Goal: Task Accomplishment & Management: Complete application form

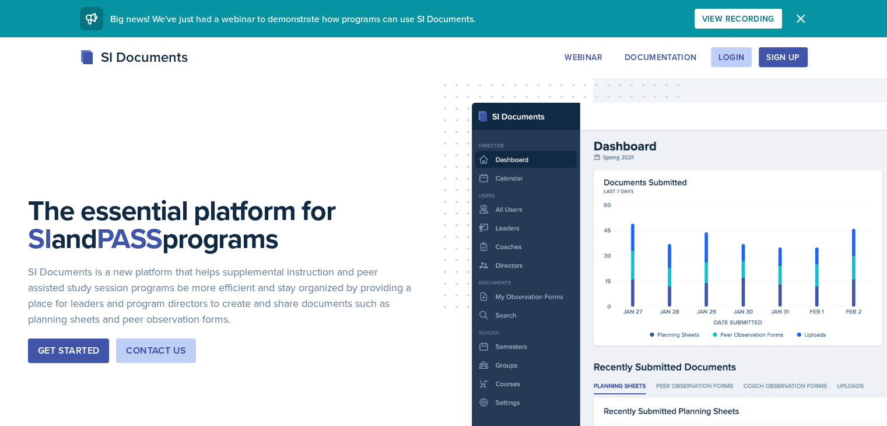
click at [807, 47] on button "Sign Up" at bounding box center [783, 57] width 48 height 20
click at [744, 57] on div "Login" at bounding box center [731, 56] width 26 height 9
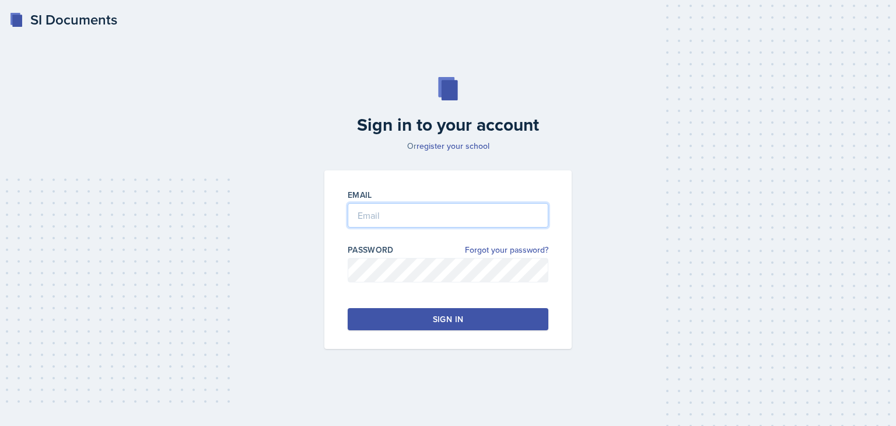
click at [432, 213] on input "email" at bounding box center [448, 215] width 201 height 24
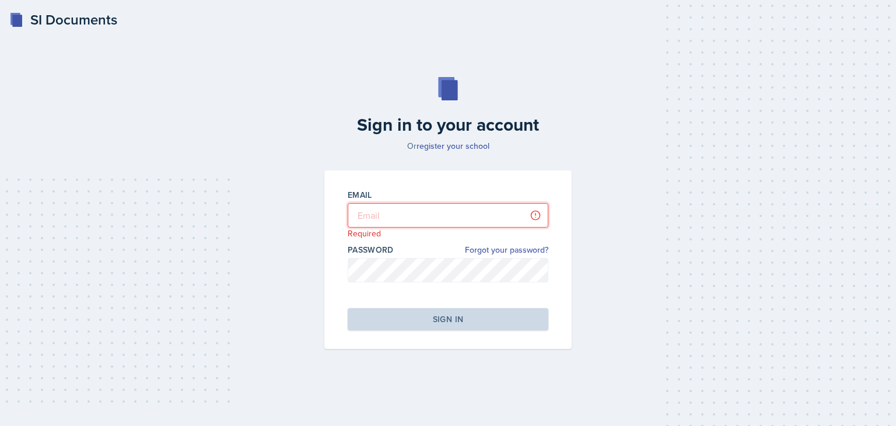
type input "[EMAIL_ADDRESS][DOMAIN_NAME]"
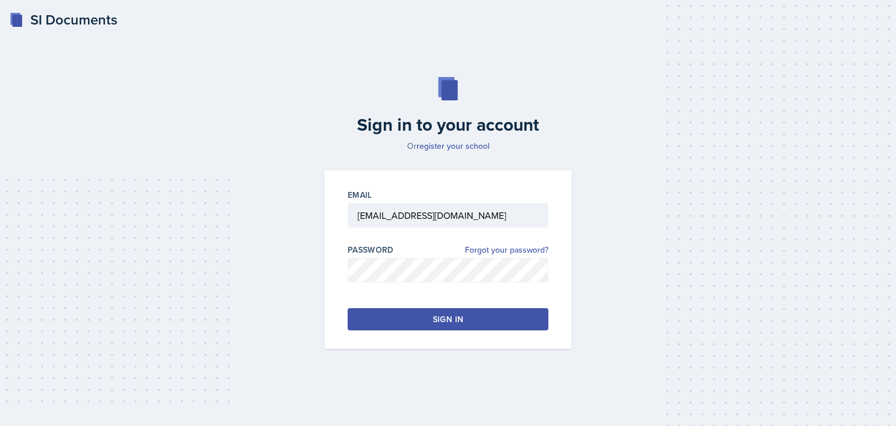
click at [451, 316] on div "Sign in" at bounding box center [448, 319] width 30 height 12
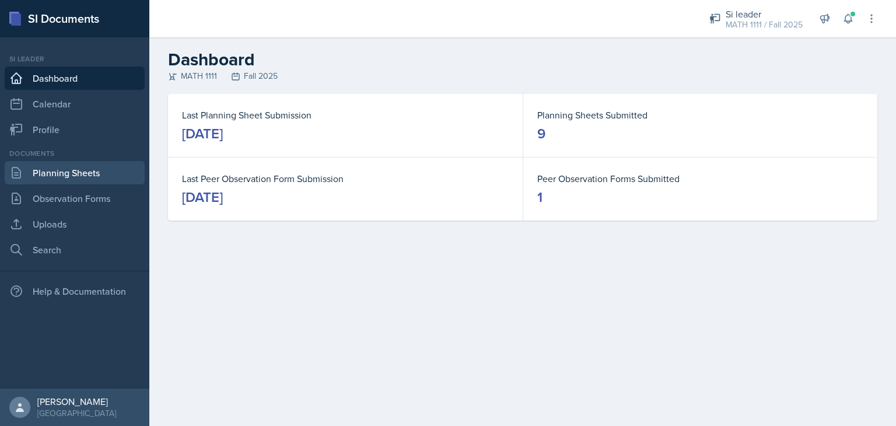
click at [74, 173] on link "Planning Sheets" at bounding box center [75, 172] width 140 height 23
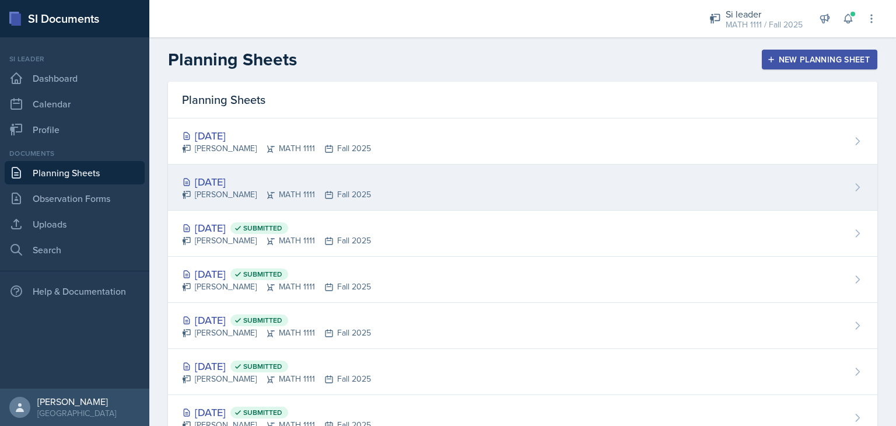
click at [479, 201] on div "[DATE] [PERSON_NAME] MATH 1111 Fall 2025" at bounding box center [522, 187] width 709 height 46
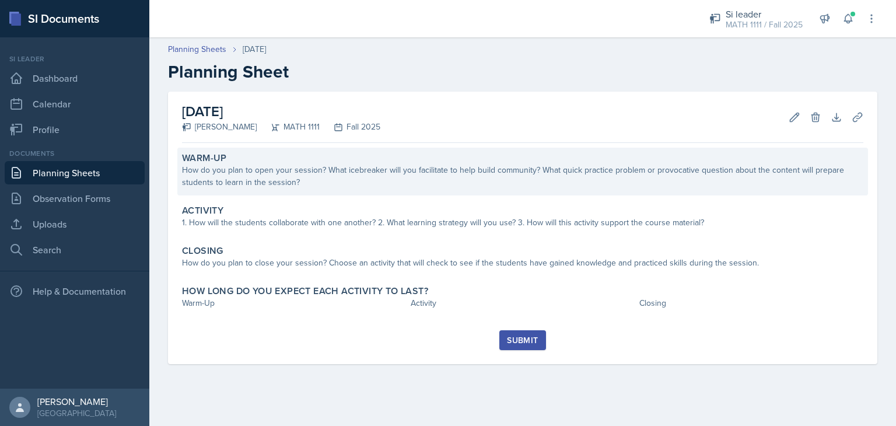
click at [408, 181] on div "How do you plan to open your session? What icebreaker will you facilitate to he…" at bounding box center [522, 176] width 681 height 24
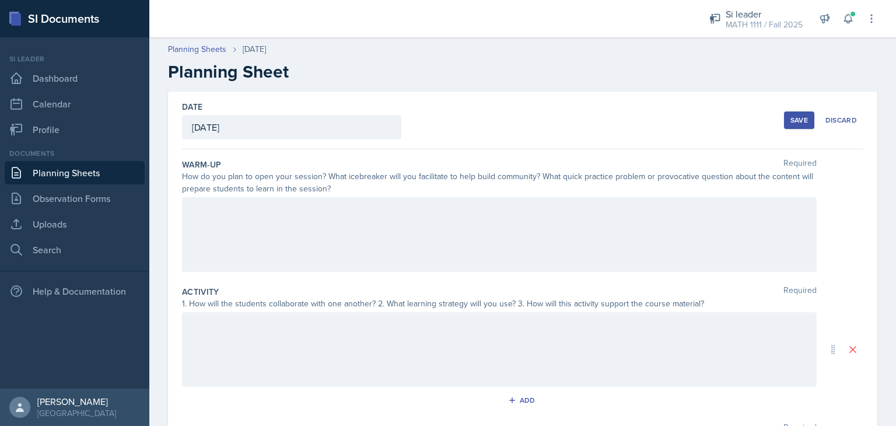
click at [208, 241] on div at bounding box center [499, 234] width 635 height 75
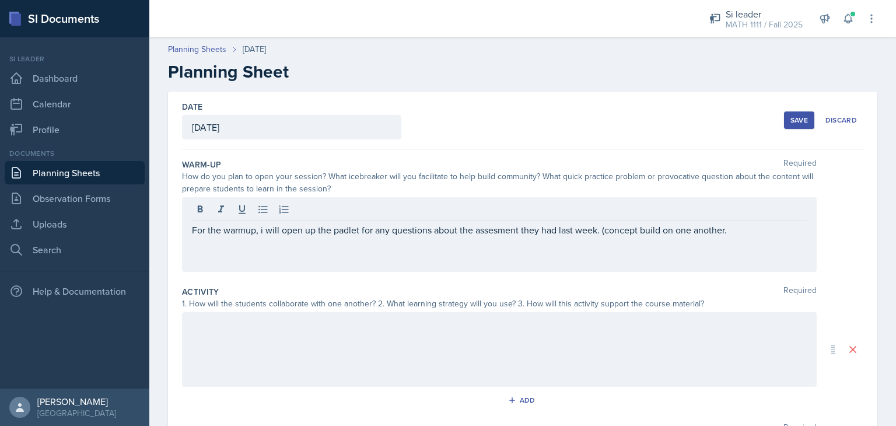
click at [275, 255] on div "For the warmup, i will open up the padlet for any questions about the assesment…" at bounding box center [499, 234] width 635 height 75
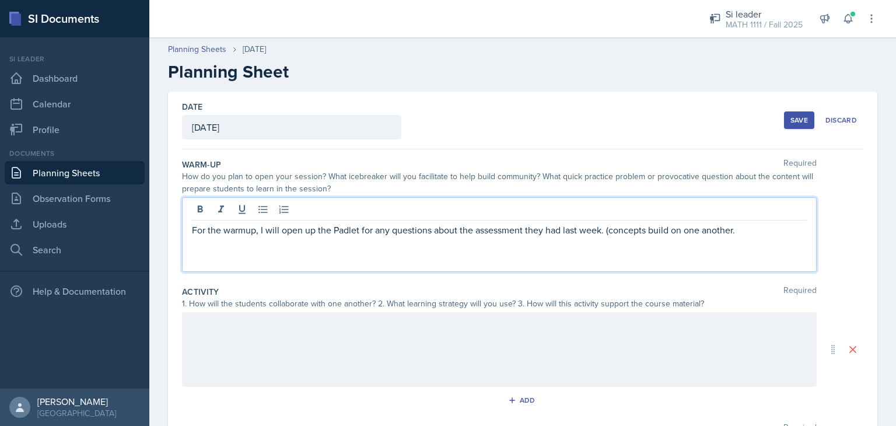
click at [752, 232] on p "For the warmup, I will open up the Padlet for any questions about the assessmen…" at bounding box center [499, 230] width 615 height 14
click at [392, 248] on p "For the warmup, I will open up the Padlet for any questions about the assessmen…" at bounding box center [499, 237] width 615 height 28
click at [246, 348] on div at bounding box center [499, 349] width 635 height 75
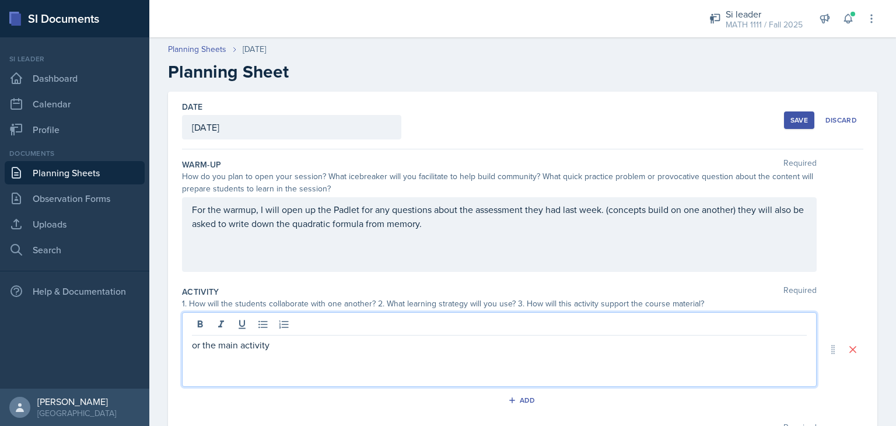
click at [192, 346] on p "or the main activity" at bounding box center [499, 345] width 615 height 14
click at [295, 353] on div "For the main activity" at bounding box center [499, 349] width 635 height 75
click at [276, 341] on p "For the main activity" at bounding box center [499, 345] width 615 height 14
click at [416, 342] on p "For the main activity, we will begin working on the" at bounding box center [499, 345] width 615 height 14
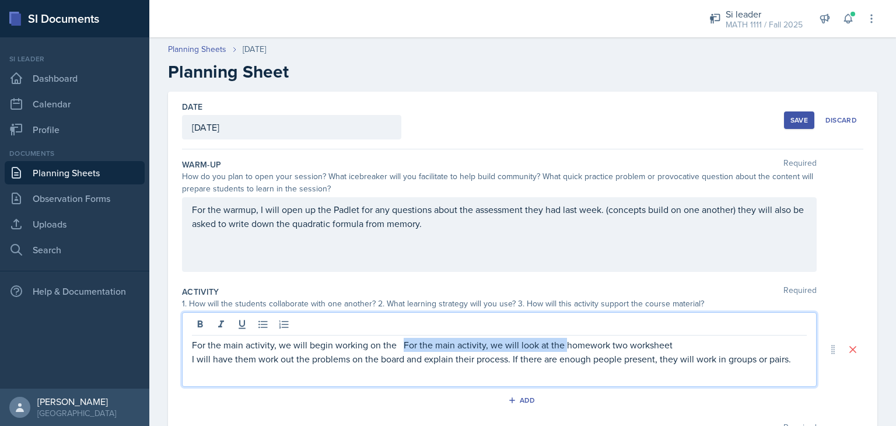
drag, startPoint x: 401, startPoint y: 342, endPoint x: 565, endPoint y: 342, distance: 163.9
click at [565, 342] on p "For the main activity, we will begin working on the For the main activity, we w…" at bounding box center [499, 345] width 615 height 14
click at [455, 346] on p "For the main activity, we will begin working on the homework two worksheet" at bounding box center [499, 345] width 615 height 14
click at [447, 345] on p "For the main activity, we will begin working on the homework two worksheet" at bounding box center [499, 345] width 615 height 14
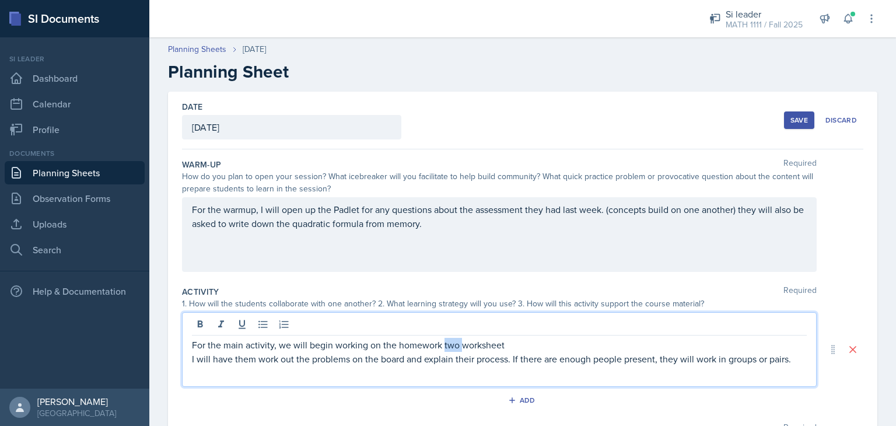
click at [447, 345] on p "For the main activity, we will begin working on the homework two worksheet" at bounding box center [499, 345] width 615 height 14
click at [208, 359] on p "I will have them work out the problems on the board and explain their process. …" at bounding box center [499, 359] width 615 height 14
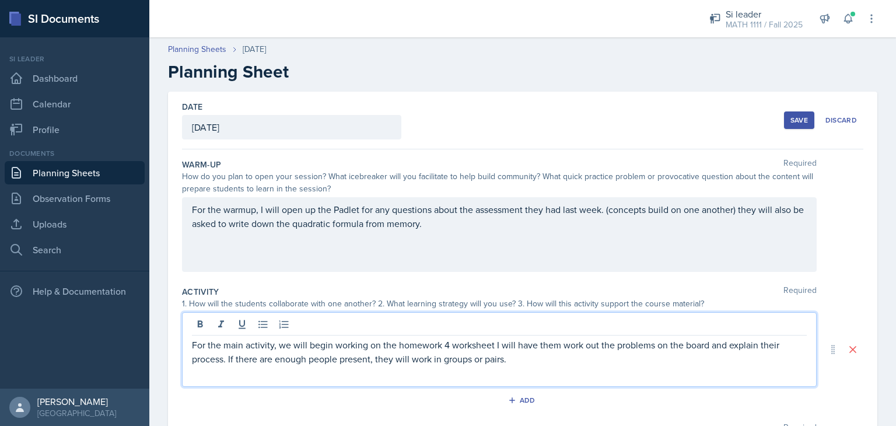
click at [604, 370] on div "For the main activity, we will begin working on the homework 4 worksheet I will…" at bounding box center [499, 349] width 635 height 75
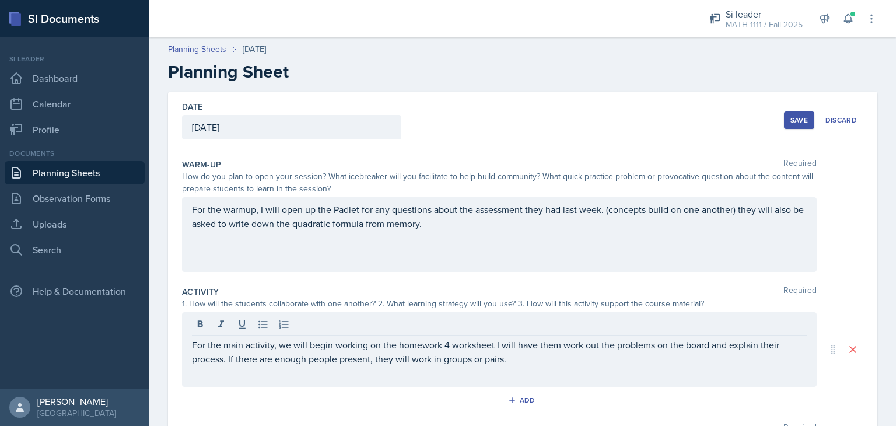
click at [527, 365] on div "For the main activity, we will begin working on the homework 4 worksheet I will…" at bounding box center [499, 349] width 635 height 75
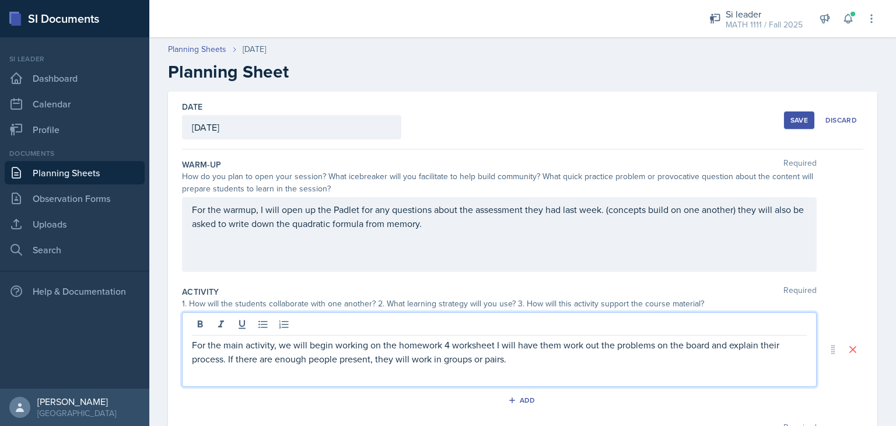
click at [527, 365] on div "For the main activity, we will begin working on the homework 4 worksheet I will…" at bounding box center [499, 349] width 635 height 75
click at [546, 364] on p "For the main activity, we will begin working on the homework 4 worksheet . I wi…" at bounding box center [499, 352] width 615 height 28
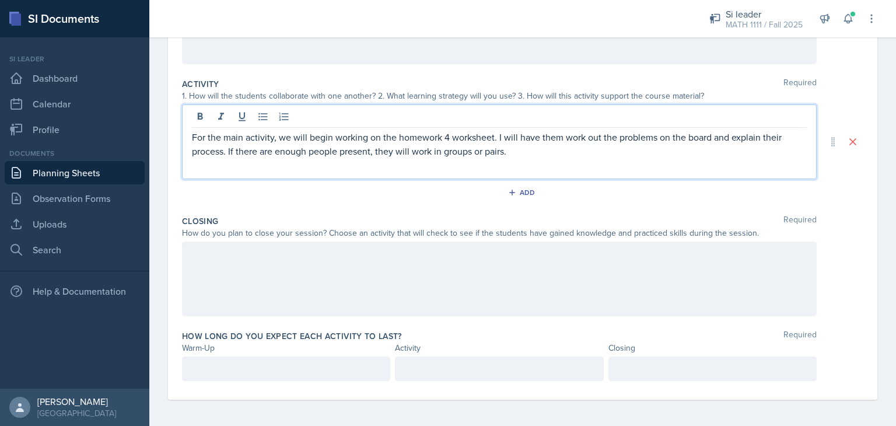
scroll to position [209, 0]
click at [248, 253] on div at bounding box center [499, 277] width 635 height 75
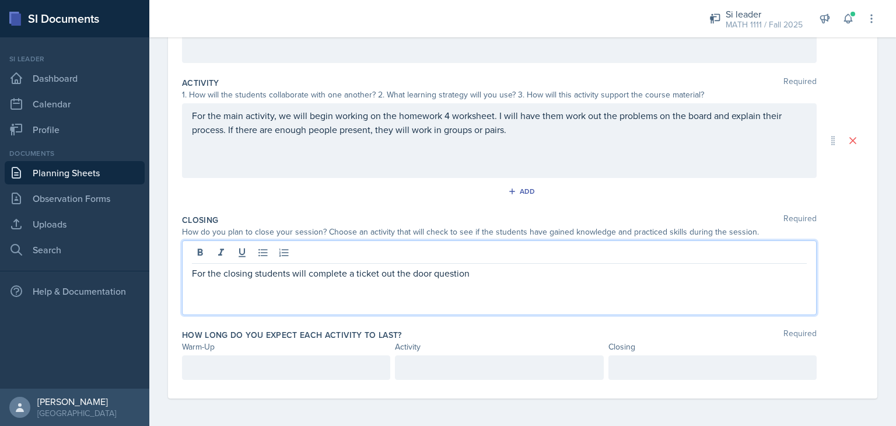
click at [436, 271] on p "For the closing students will complete a ticket out the door question" at bounding box center [499, 273] width 615 height 14
click at [432, 274] on p "For the closing students will complete a ticket out the door question" at bounding box center [499, 273] width 615 height 14
click at [511, 274] on p "For the closing students will complete a ticket out the door factoring question" at bounding box center [499, 273] width 615 height 14
click at [699, 274] on p "For the closing students will complete a ticket out the door factoring question…" at bounding box center [499, 273] width 615 height 14
click at [199, 368] on div at bounding box center [286, 367] width 208 height 24
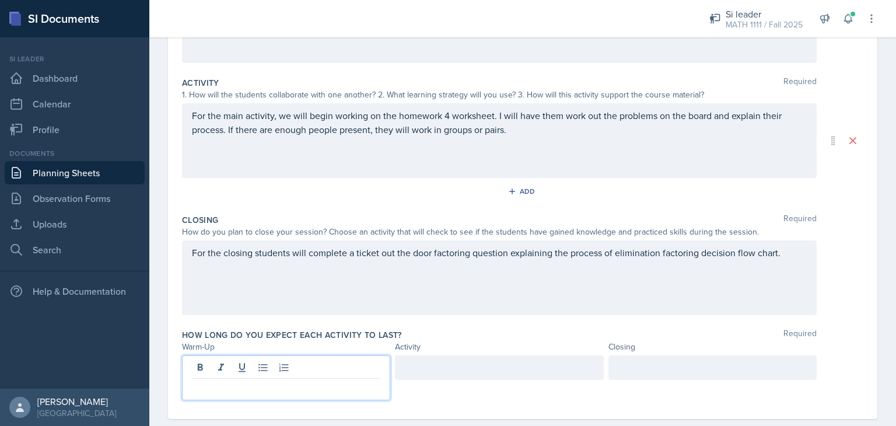
scroll to position [229, 0]
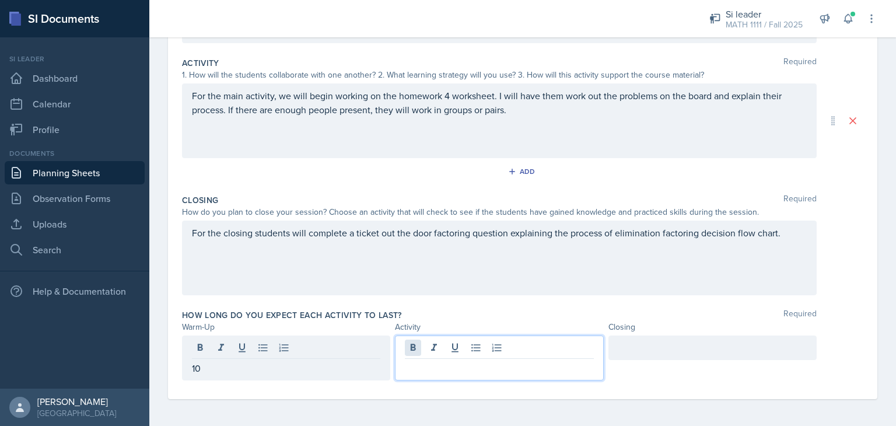
click at [409, 342] on div at bounding box center [499, 357] width 208 height 45
click at [657, 340] on div at bounding box center [712, 347] width 208 height 24
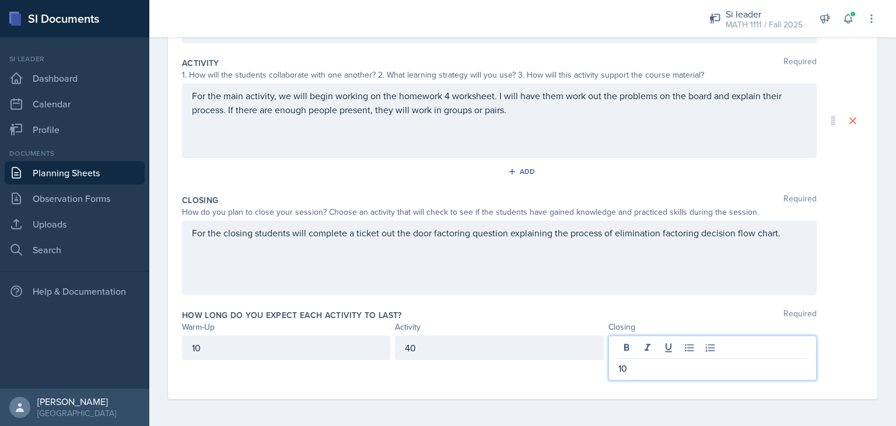
scroll to position [0, 0]
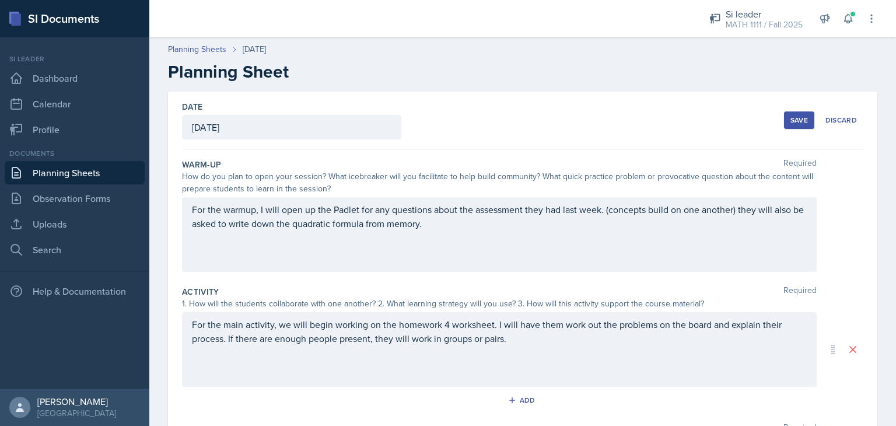
click at [790, 117] on div "Save" at bounding box center [798, 119] width 17 height 9
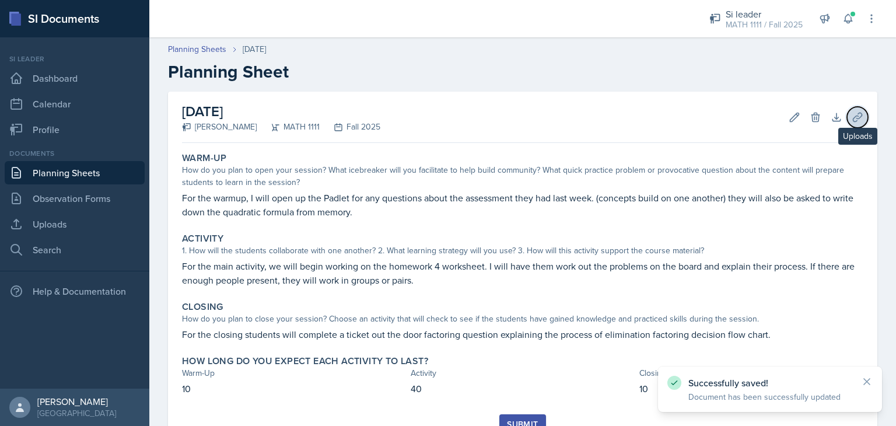
click at [853, 113] on icon at bounding box center [857, 117] width 9 height 9
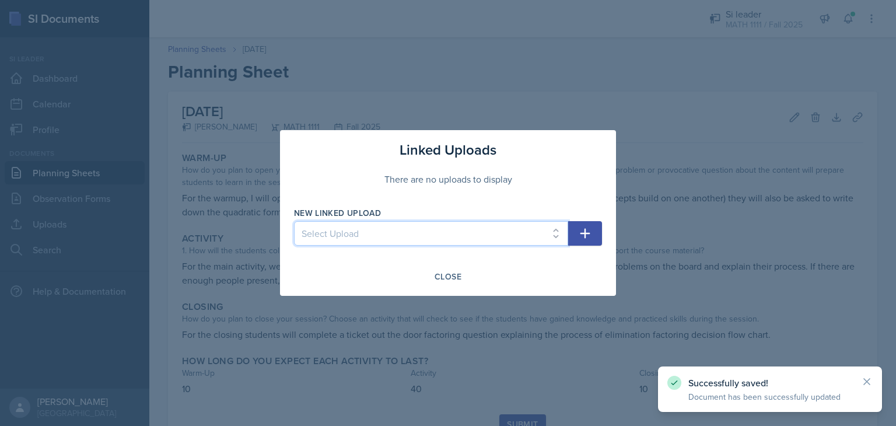
click at [542, 227] on select "Select Upload HW1 HW2 HW3" at bounding box center [431, 233] width 274 height 24
click at [558, 196] on div "There are no uploads to display" at bounding box center [448, 178] width 308 height 37
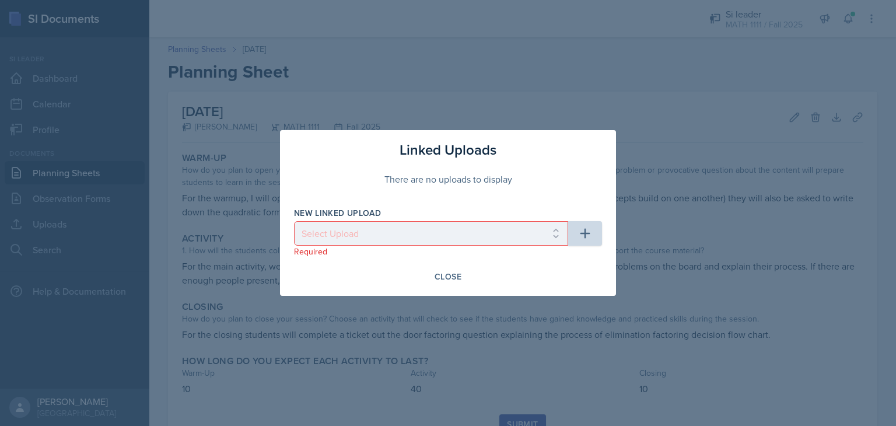
click at [555, 87] on div at bounding box center [448, 213] width 896 height 426
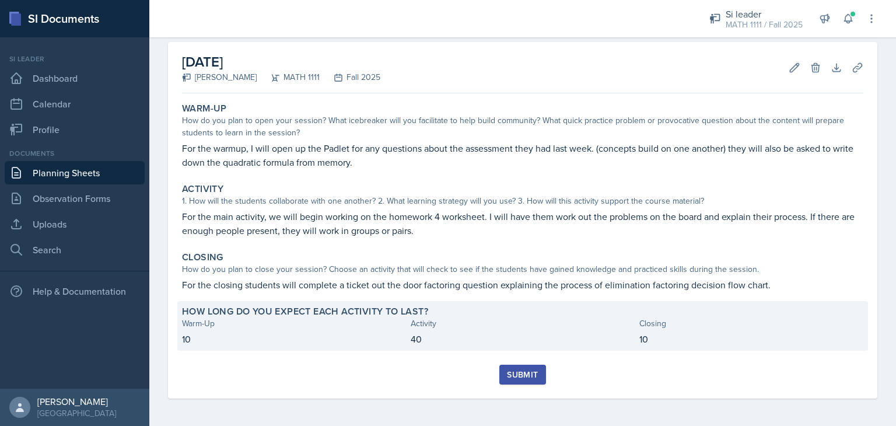
scroll to position [50, 0]
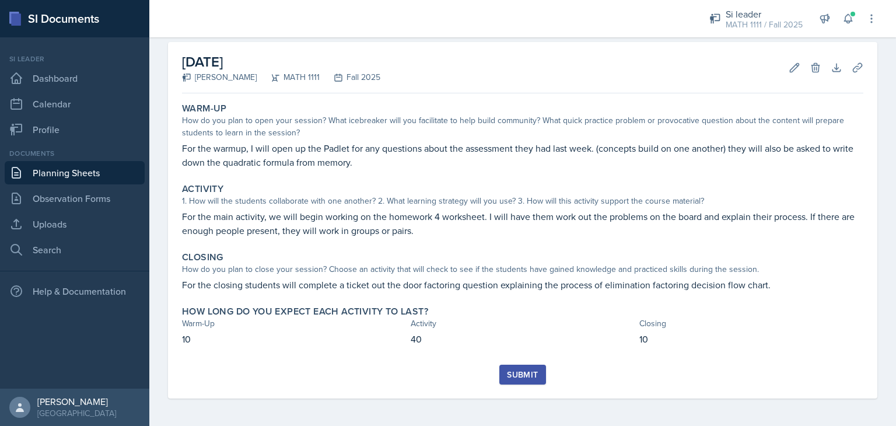
click at [525, 374] on div "Submit" at bounding box center [522, 374] width 31 height 9
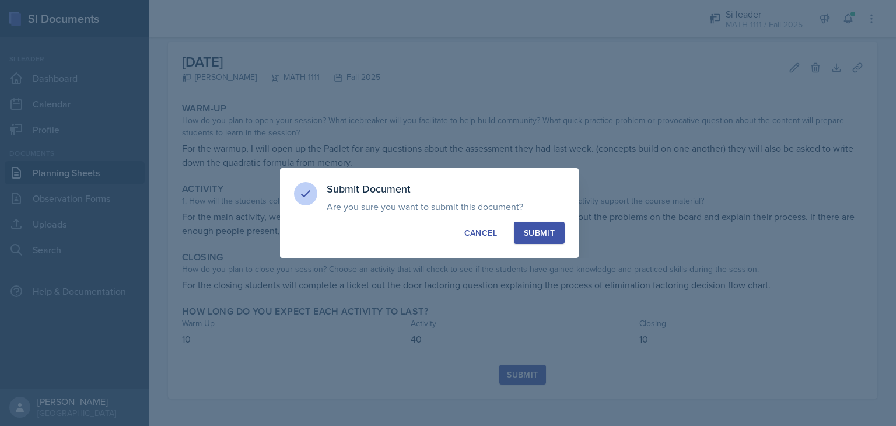
click at [544, 229] on div "Submit" at bounding box center [539, 233] width 31 height 12
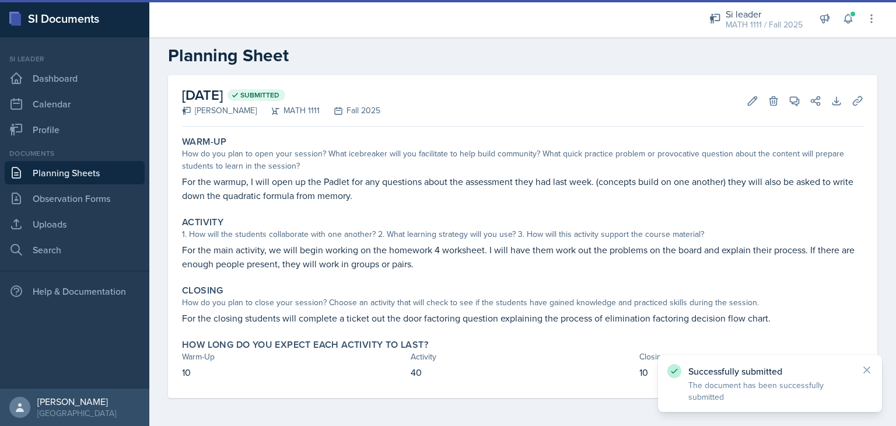
scroll to position [16, 0]
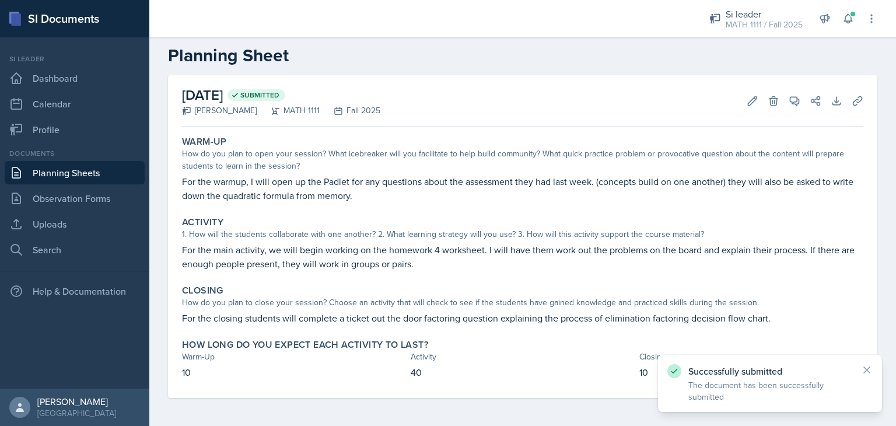
click at [63, 174] on link "Planning Sheets" at bounding box center [75, 172] width 140 height 23
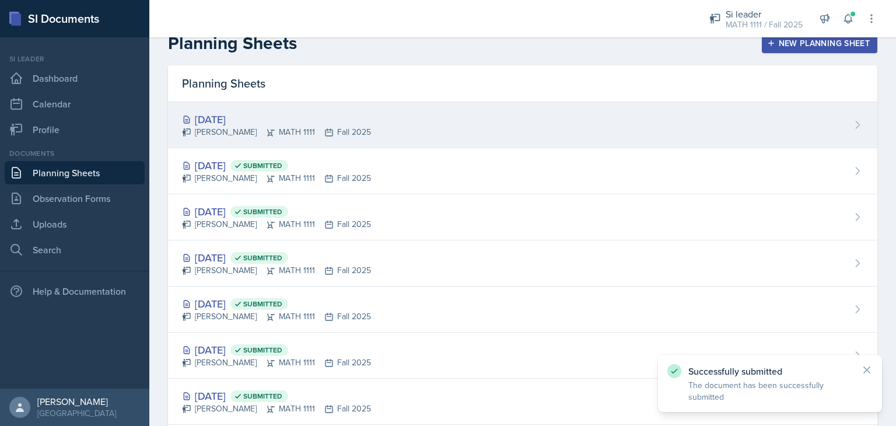
click at [440, 123] on div "[DATE] [PERSON_NAME] MATH 1111 Fall 2025" at bounding box center [522, 125] width 709 height 46
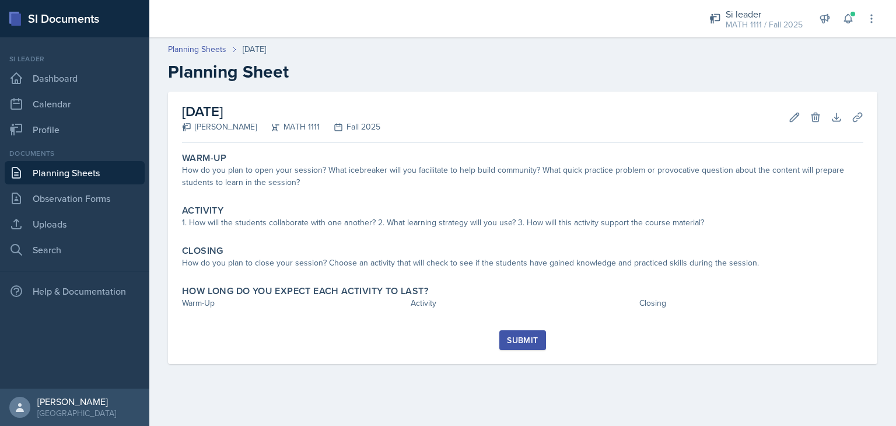
click at [595, 369] on div "[DATE] [PERSON_NAME] MATH 1111 Fall 2025 Edit Delete Download Uploads Autosavin…" at bounding box center [522, 242] width 746 height 300
click at [99, 170] on link "Planning Sheets" at bounding box center [75, 172] width 140 height 23
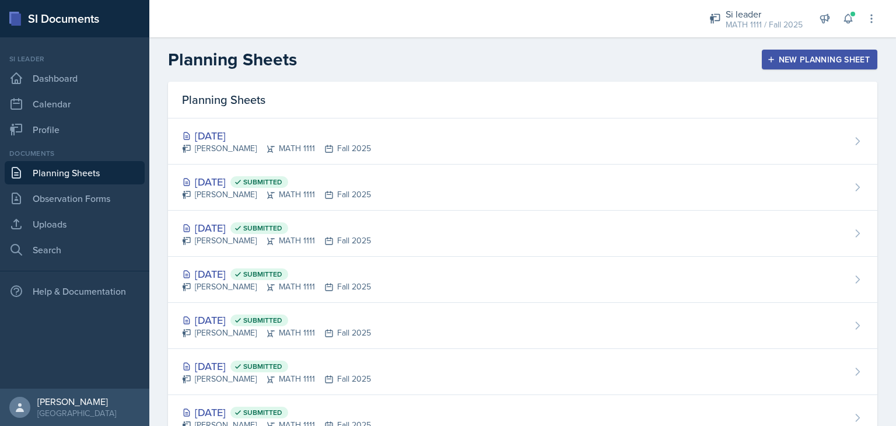
click at [812, 55] on div "New Planning Sheet" at bounding box center [819, 59] width 100 height 9
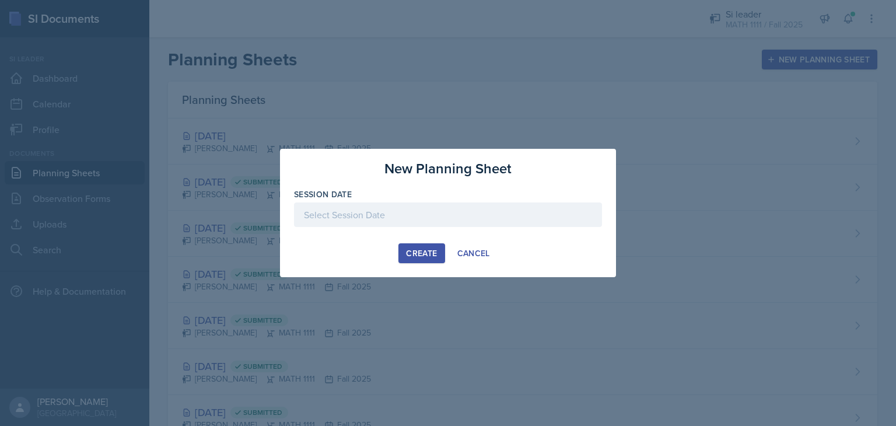
click at [437, 208] on div at bounding box center [448, 214] width 308 height 24
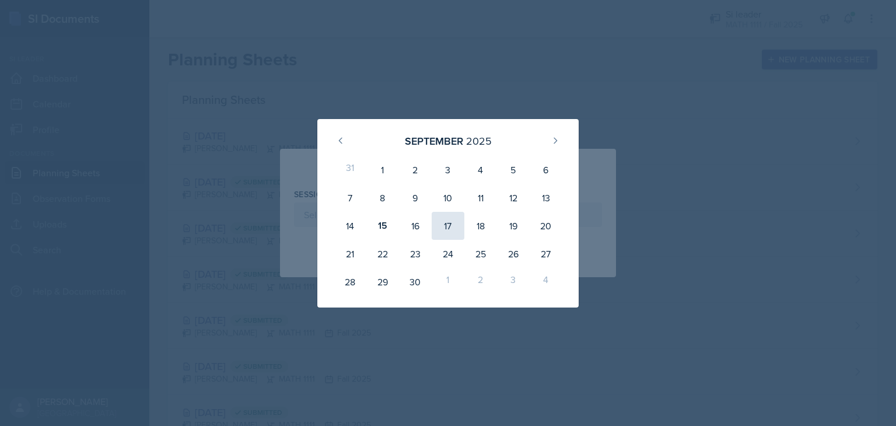
click at [453, 234] on div "17" at bounding box center [448, 226] width 33 height 28
type input "[DATE]"
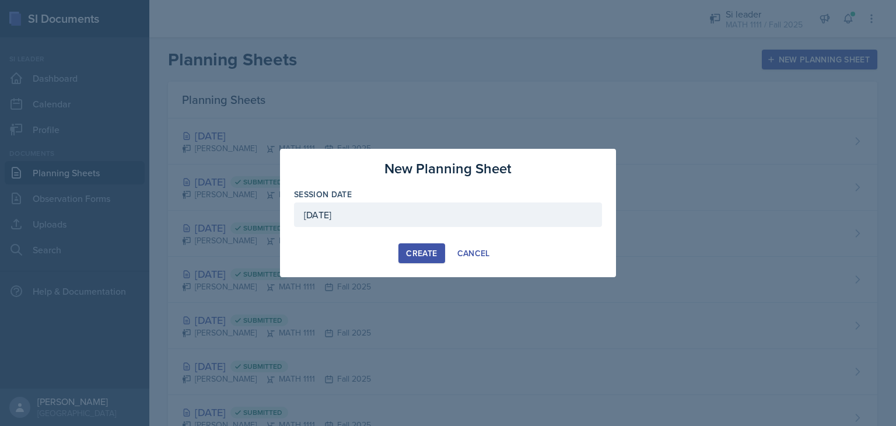
click at [425, 249] on div "Create" at bounding box center [421, 252] width 31 height 9
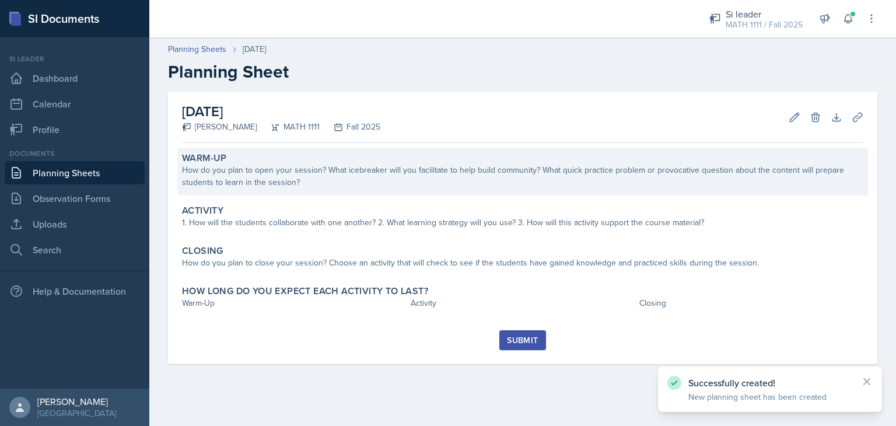
click at [282, 187] on div "How do you plan to open your session? What icebreaker will you facilitate to he…" at bounding box center [522, 176] width 681 height 24
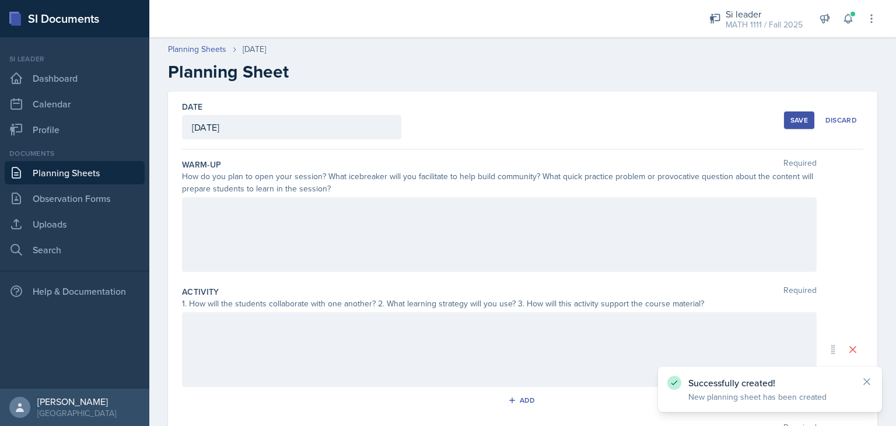
click at [251, 216] on div at bounding box center [499, 234] width 635 height 75
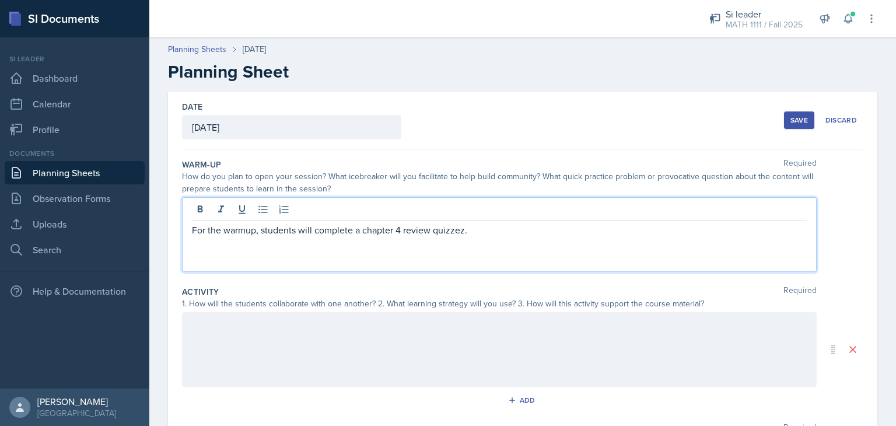
click at [458, 227] on p "For the warmup, students will complete a chapter 4 review quizzez." at bounding box center [499, 230] width 615 height 14
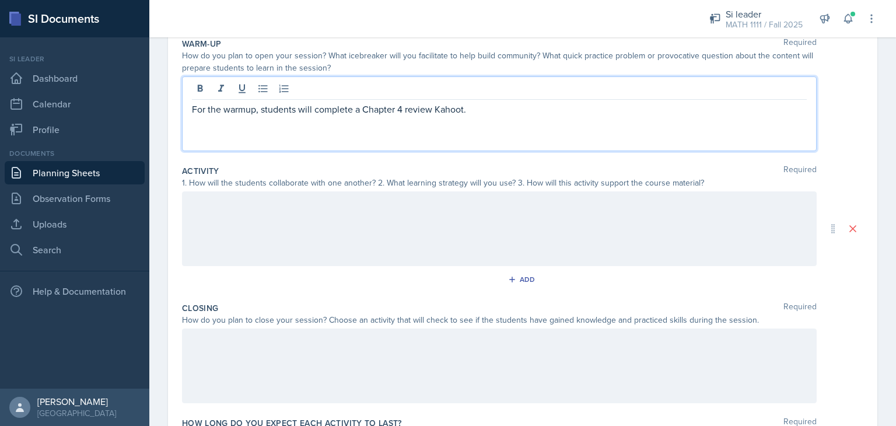
click at [239, 241] on div at bounding box center [499, 228] width 635 height 75
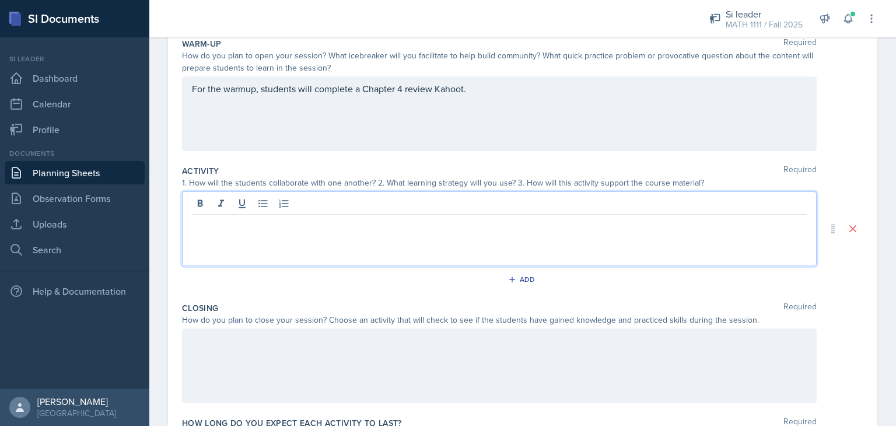
scroll to position [141, 0]
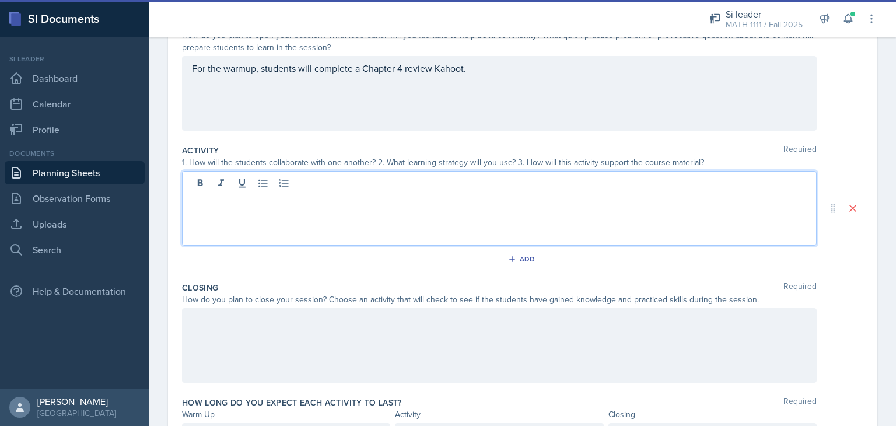
paste div
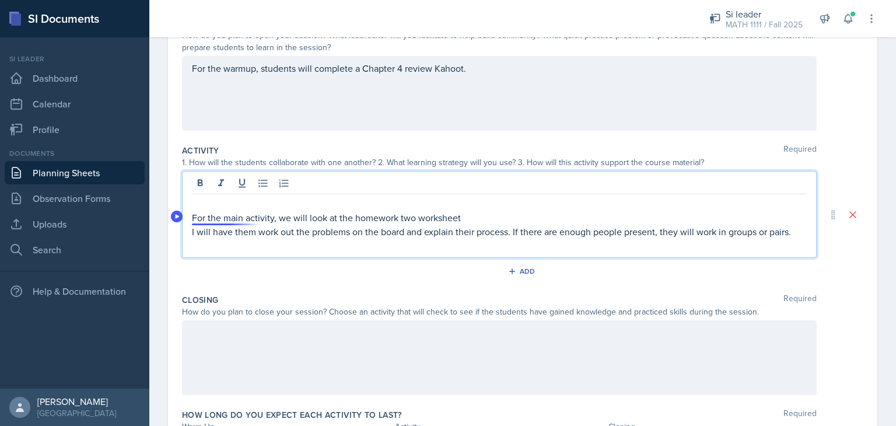
click at [210, 219] on p "For the main activity, we will look at the homework two worksheet" at bounding box center [499, 218] width 615 height 14
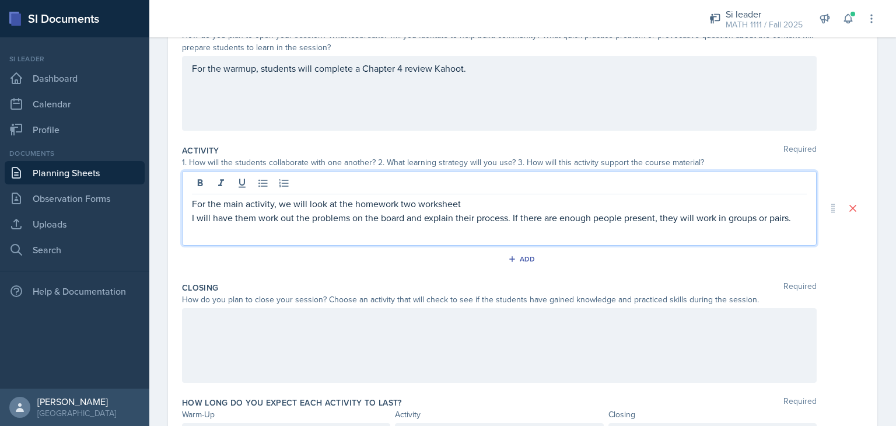
click at [210, 219] on p "I will have them work out the problems on the board and explain their process. …" at bounding box center [499, 218] width 615 height 14
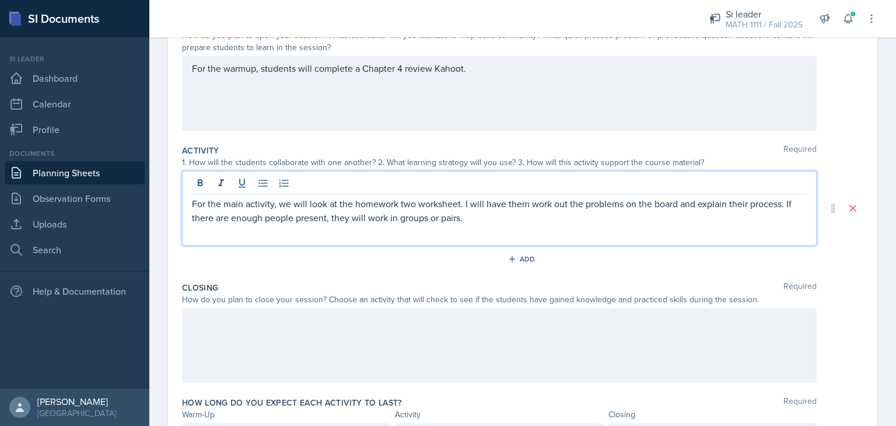
click at [254, 341] on div at bounding box center [499, 345] width 635 height 75
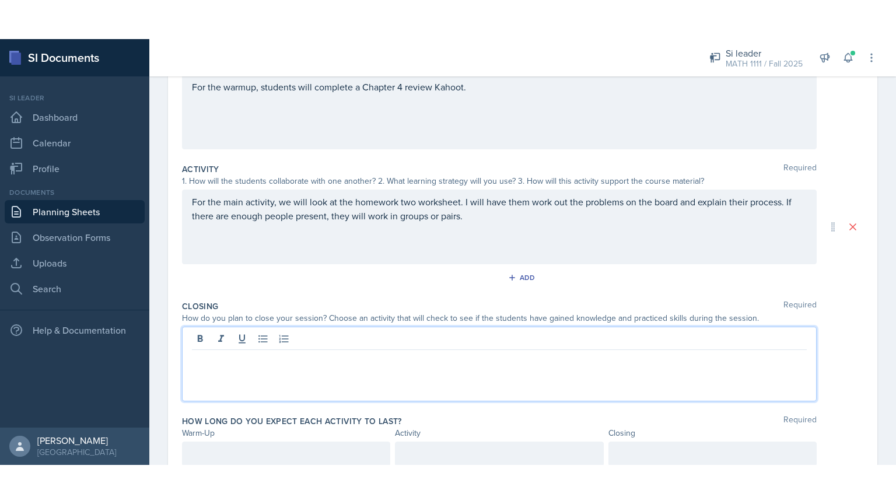
scroll to position [209, 0]
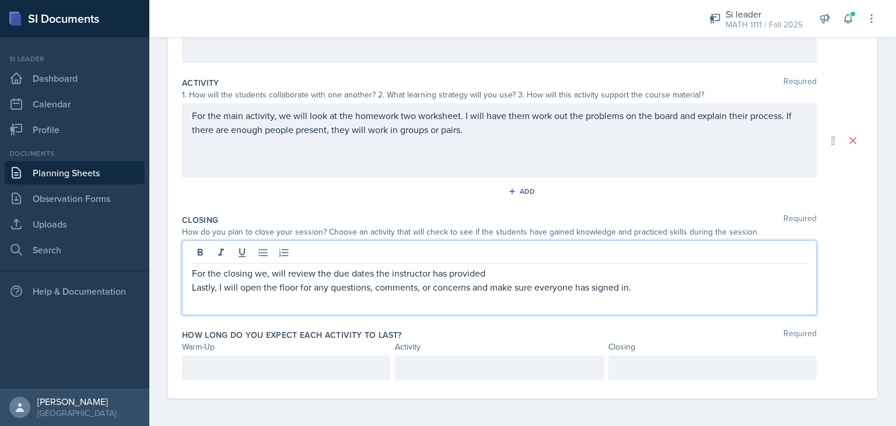
click at [251, 369] on div at bounding box center [286, 367] width 208 height 24
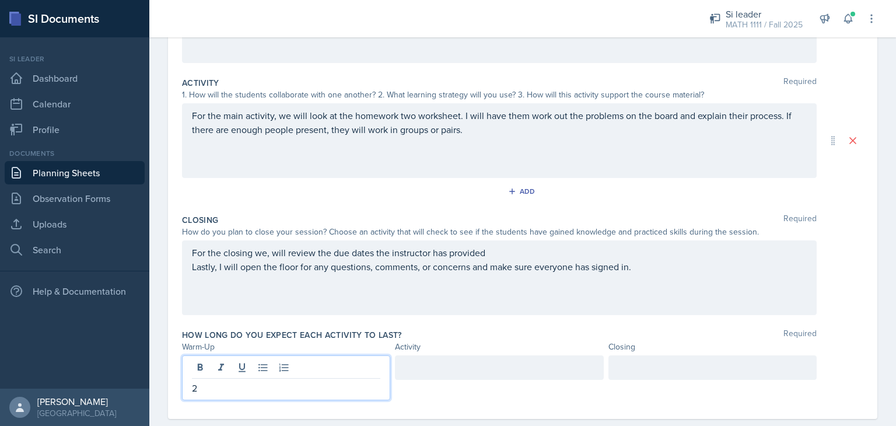
scroll to position [150, 0]
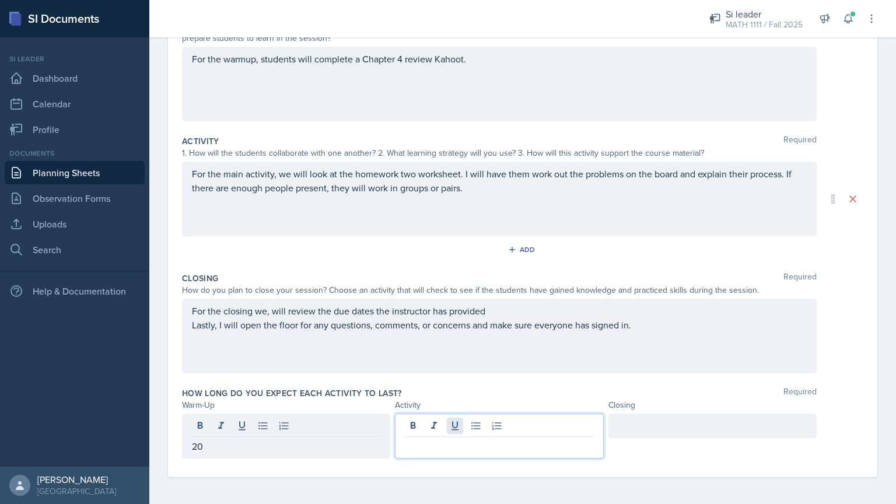
click at [453, 405] on div at bounding box center [499, 435] width 208 height 45
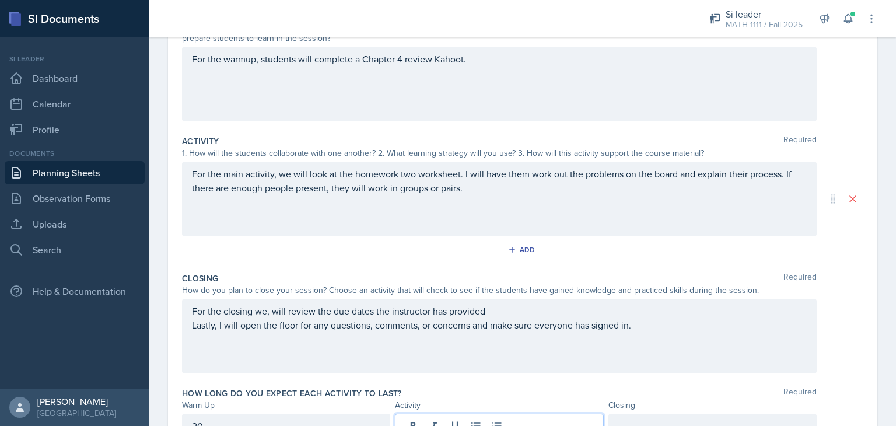
scroll to position [223, 0]
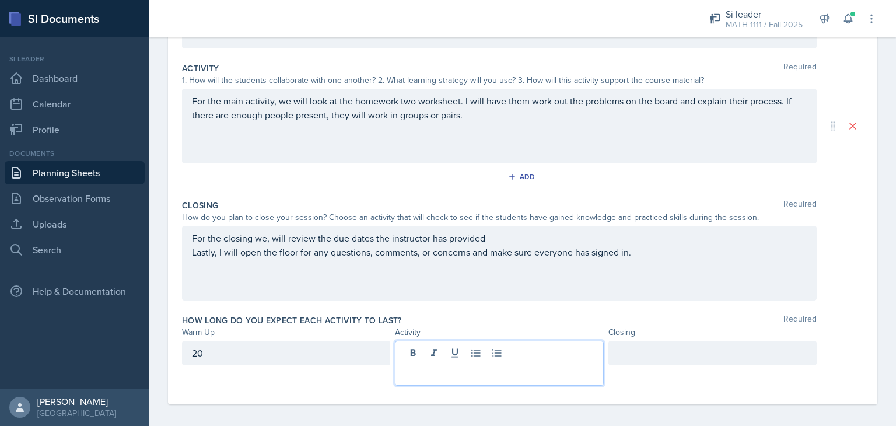
click at [223, 338] on div "How long do you expect each activity to last? Required Warm-Up Activity Closing…" at bounding box center [522, 352] width 681 height 85
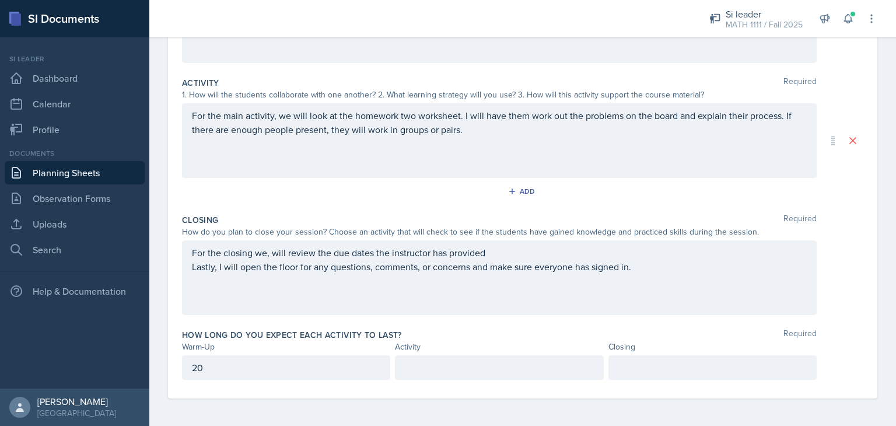
click at [216, 360] on div "20" at bounding box center [286, 367] width 208 height 24
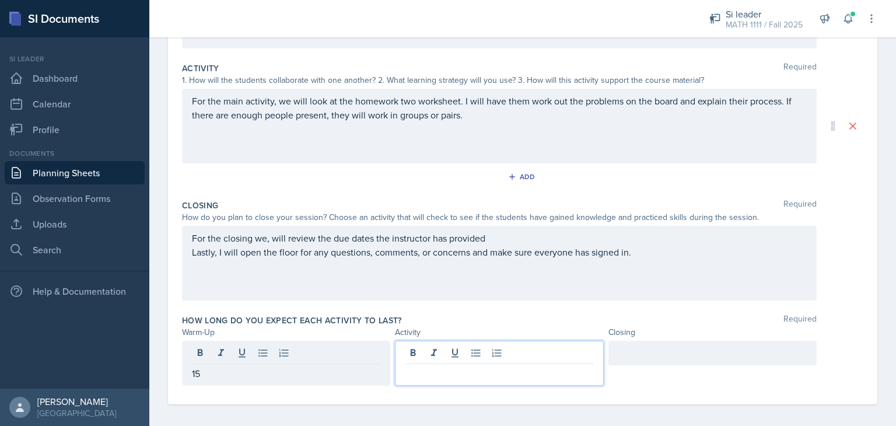
click at [409, 356] on div at bounding box center [499, 363] width 208 height 45
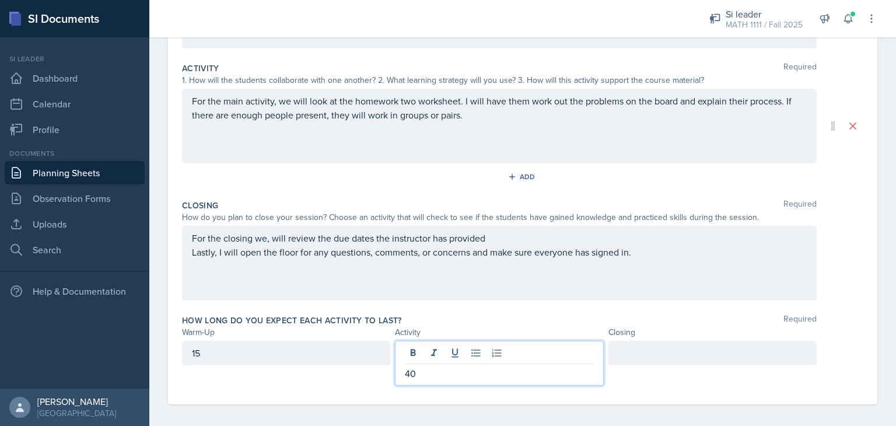
click at [622, 355] on div at bounding box center [712, 353] width 208 height 24
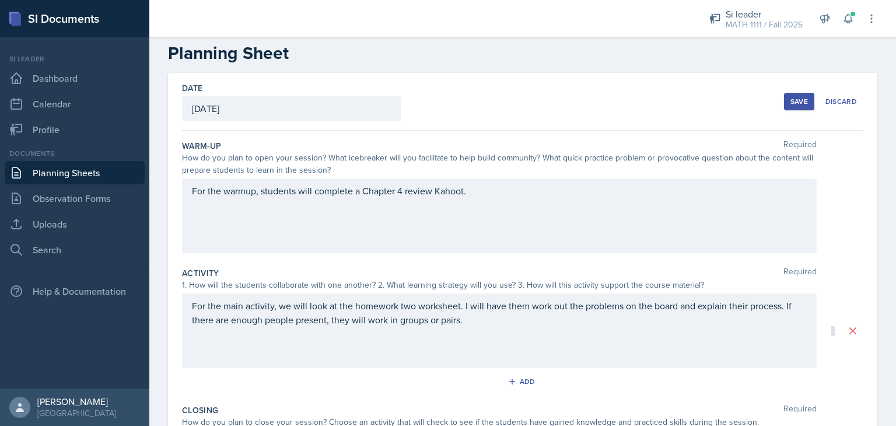
scroll to position [0, 0]
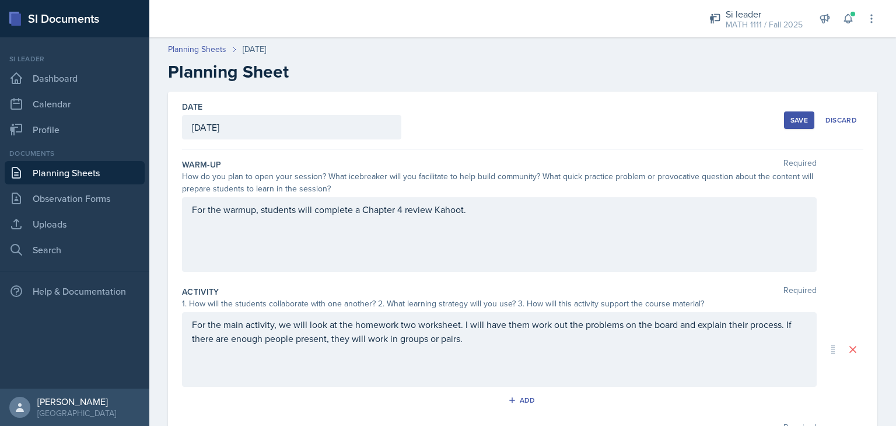
click at [495, 216] on div "For the warmup, students will complete a Chapter 4 review Kahoot." at bounding box center [499, 234] width 635 height 75
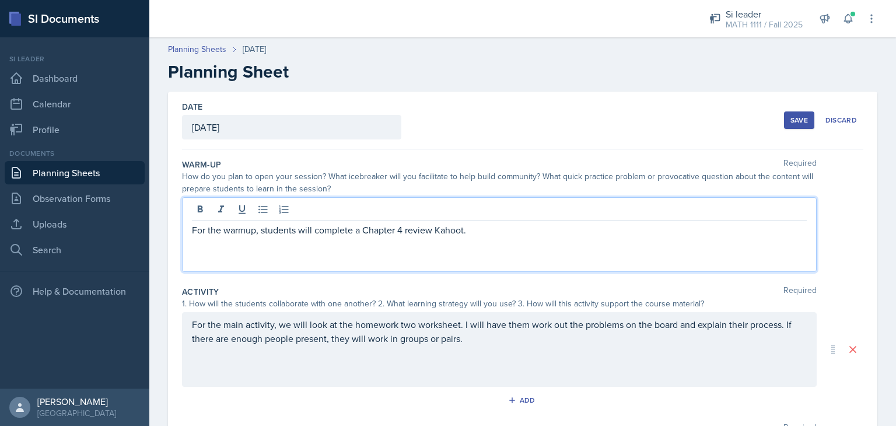
click at [472, 231] on p "For the warmup, students will complete a Chapter 4 review Kahoot." at bounding box center [499, 230] width 615 height 14
click at [790, 122] on div "Save" at bounding box center [798, 119] width 17 height 9
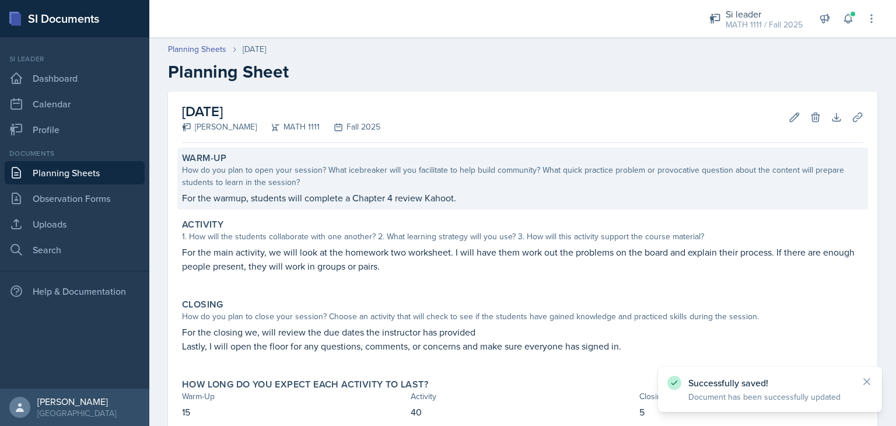
click at [432, 187] on div "How do you plan to open your session? What icebreaker will you facilitate to he…" at bounding box center [522, 176] width 681 height 24
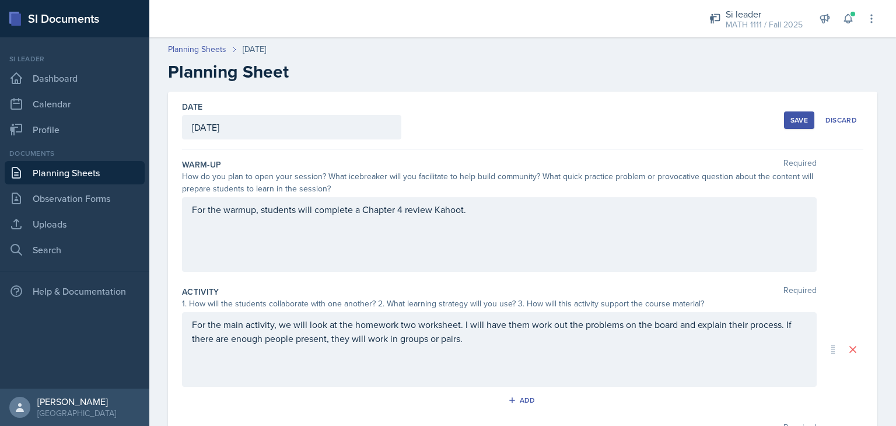
click at [478, 207] on div "For the warmup, students will complete a Chapter 4 review Kahoot." at bounding box center [499, 234] width 635 height 75
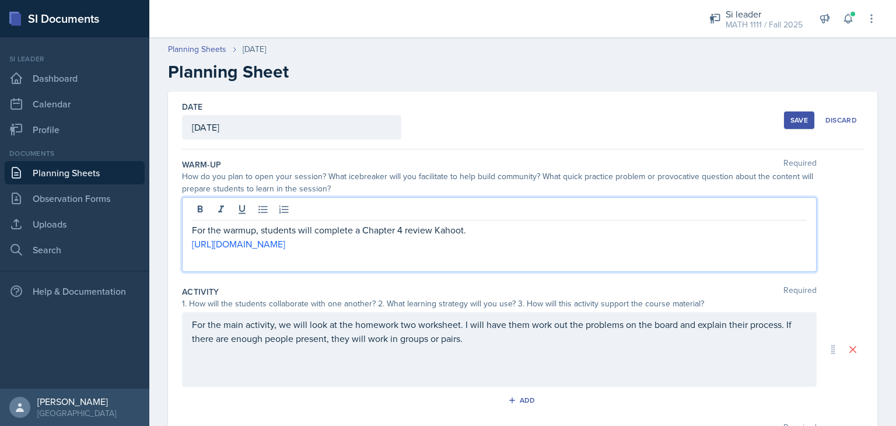
click at [800, 122] on button "Save" at bounding box center [799, 119] width 30 height 17
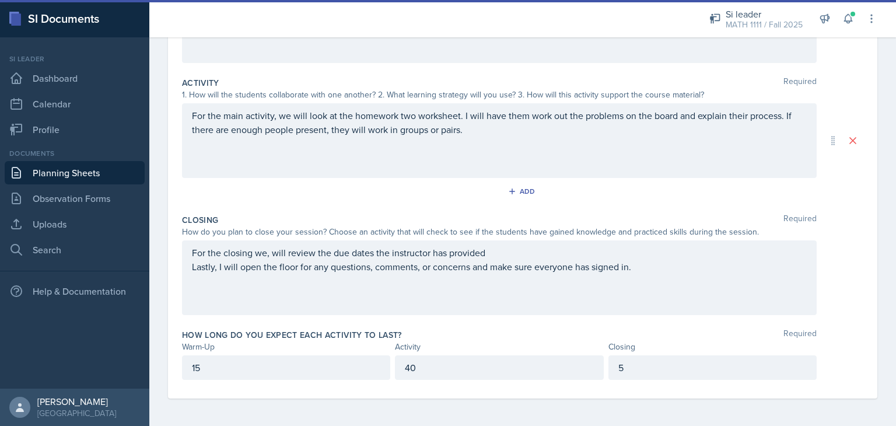
scroll to position [87, 0]
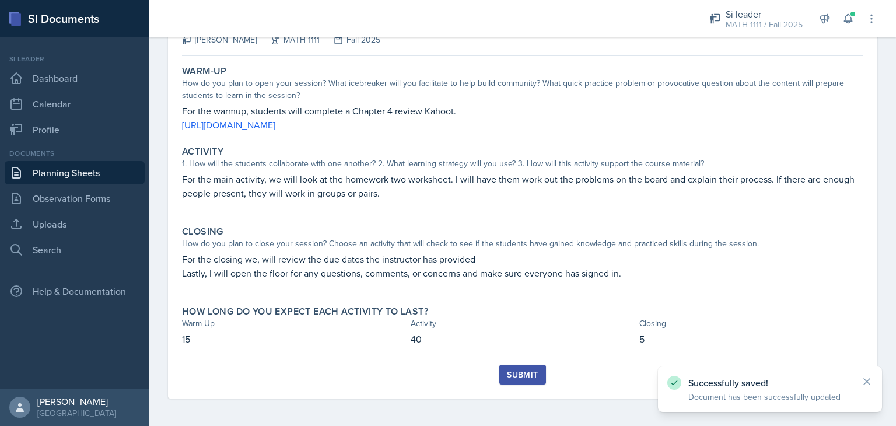
click at [526, 363] on div "Warm-Up How do you plan to open your session? What icebreaker will you facilita…" at bounding box center [522, 213] width 681 height 304
click at [518, 370] on div "Submit" at bounding box center [522, 374] width 31 height 9
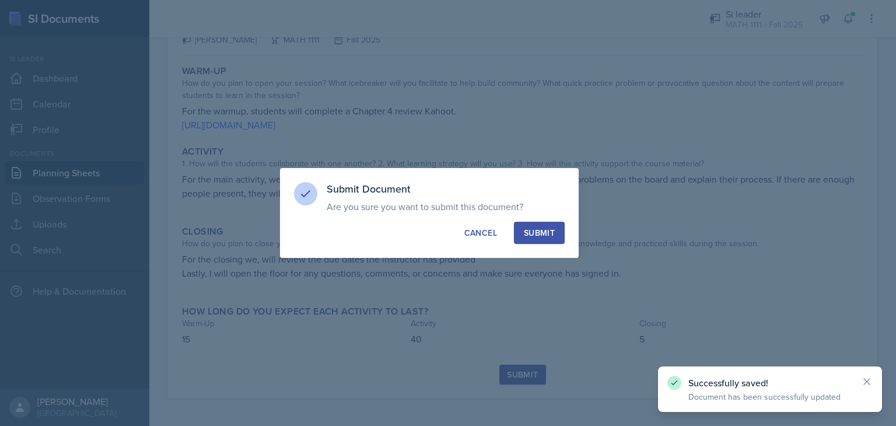
click at [556, 232] on button "Submit" at bounding box center [539, 233] width 51 height 22
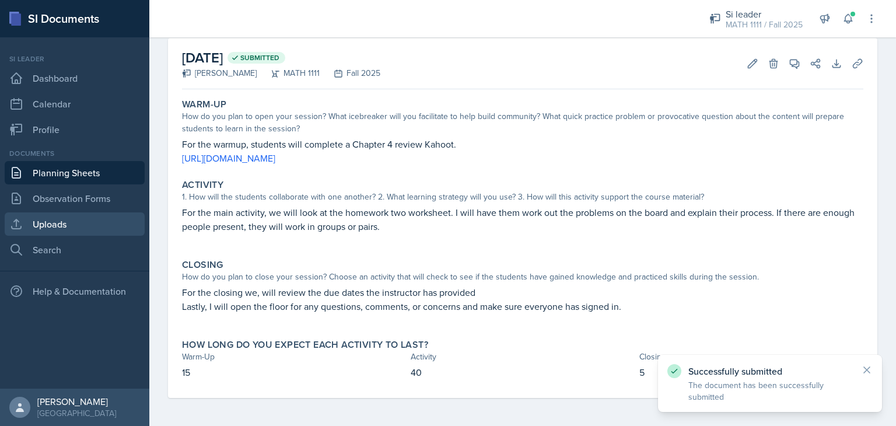
click at [51, 226] on link "Uploads" at bounding box center [75, 223] width 140 height 23
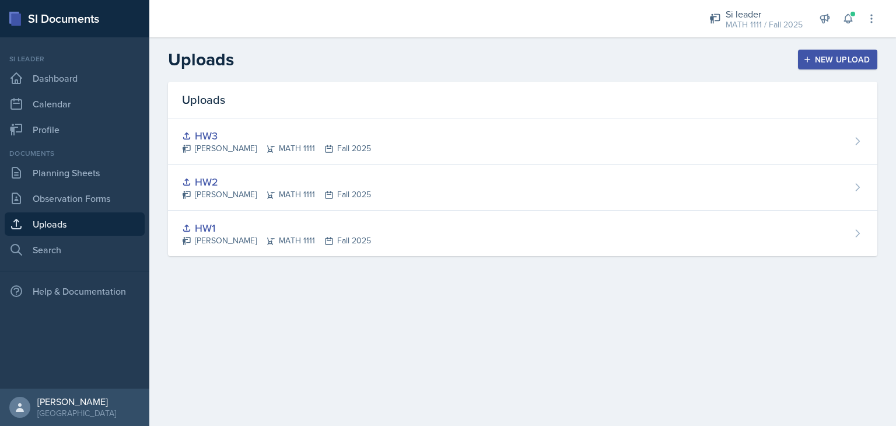
click at [856, 56] on div "New Upload" at bounding box center [837, 59] width 65 height 9
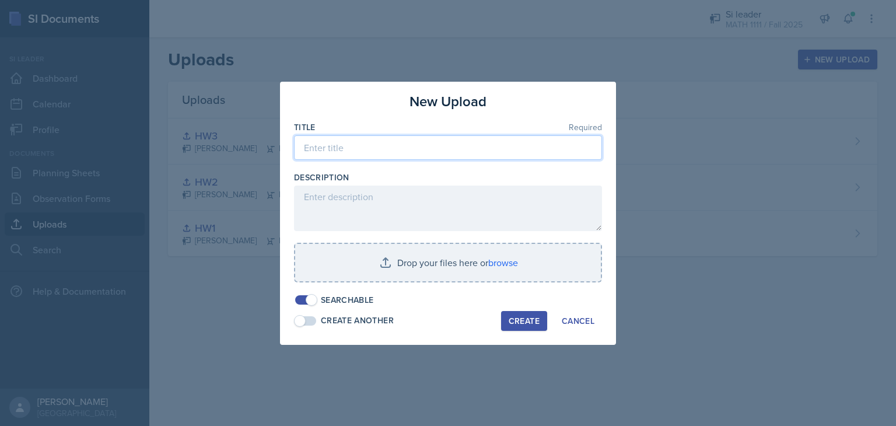
click at [371, 152] on input at bounding box center [448, 147] width 308 height 24
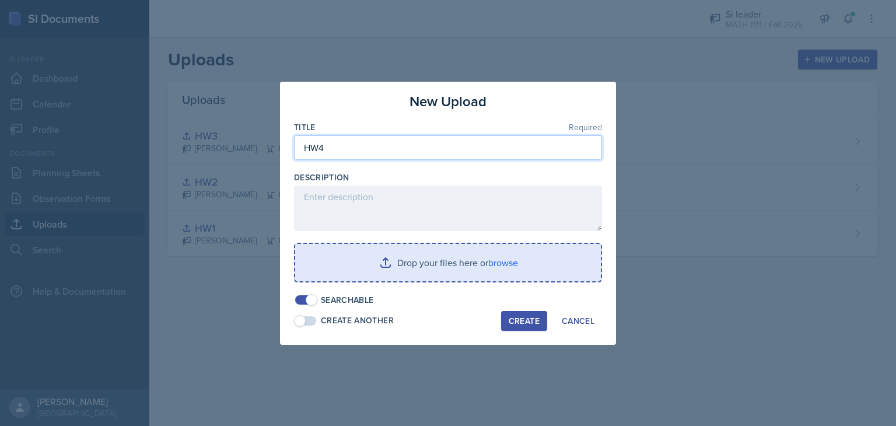
type input "HW4"
click at [401, 253] on input "file" at bounding box center [448, 262] width 306 height 37
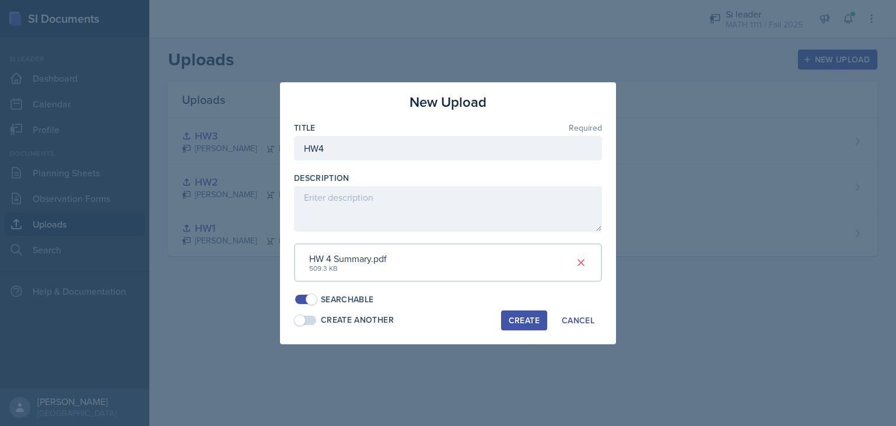
click at [514, 323] on div "Create" at bounding box center [524, 320] width 31 height 9
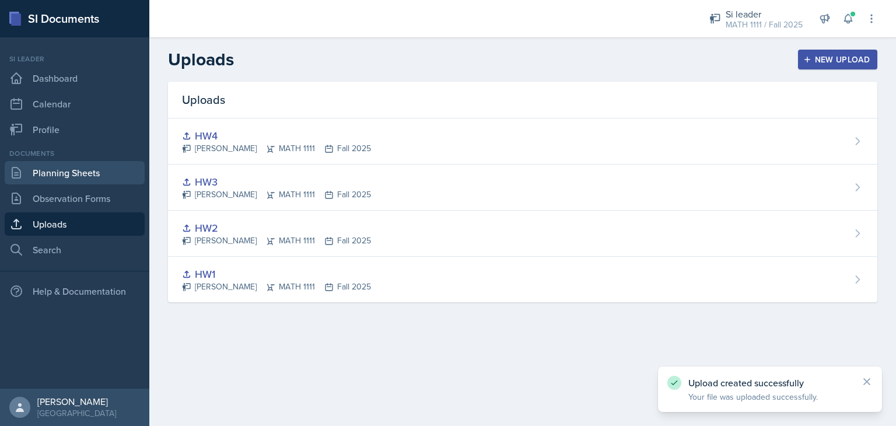
click at [66, 174] on link "Planning Sheets" at bounding box center [75, 172] width 140 height 23
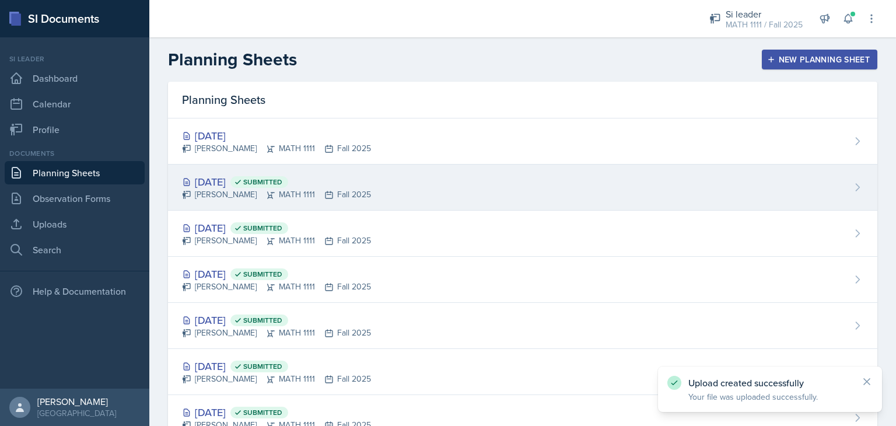
click at [490, 191] on div "[DATE] Submitted [PERSON_NAME] MATH 1111 Fall 2025" at bounding box center [522, 187] width 709 height 46
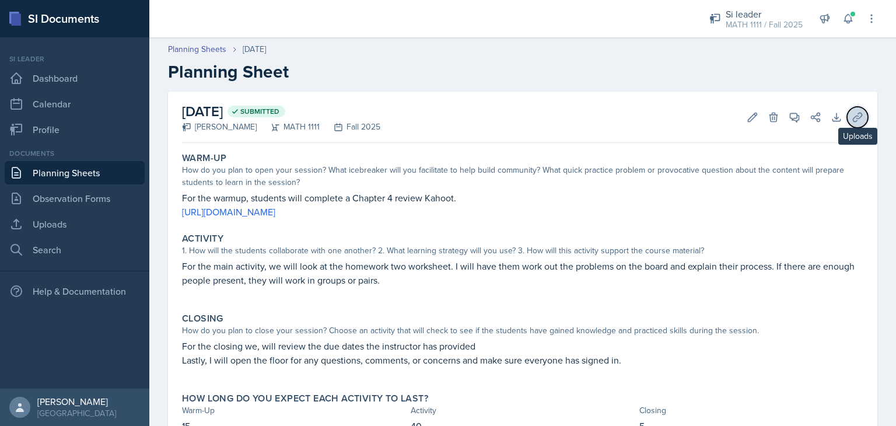
click at [851, 114] on icon at bounding box center [857, 117] width 12 height 12
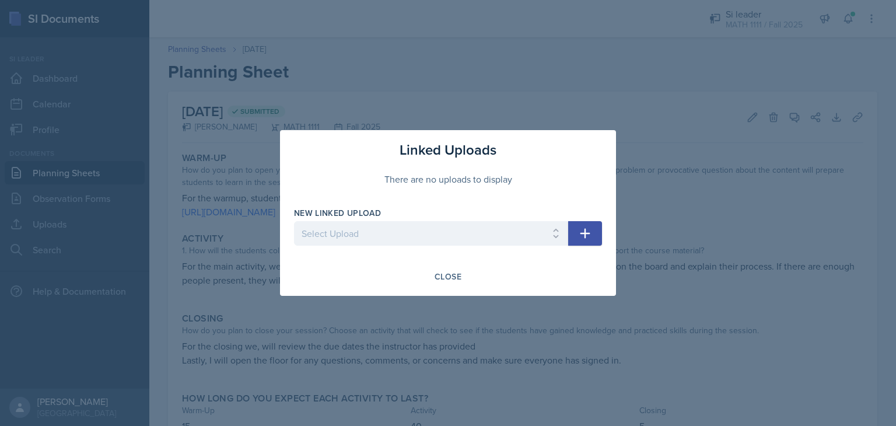
click at [579, 243] on button "button" at bounding box center [585, 233] width 34 height 24
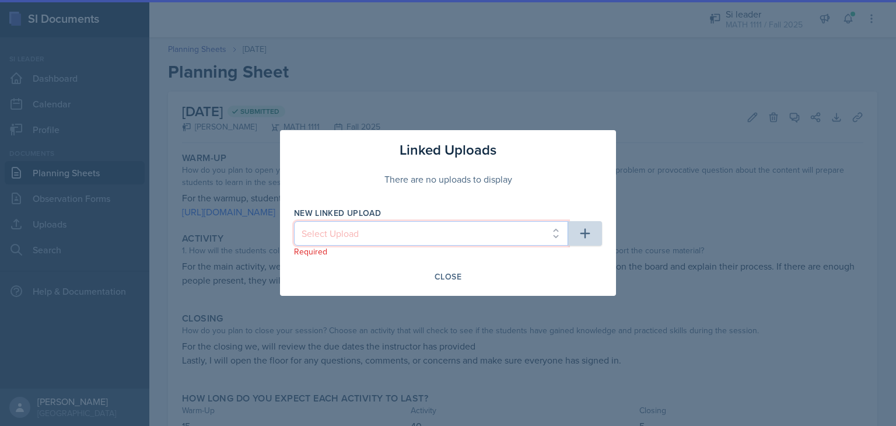
click at [544, 234] on select "Select Upload HW1 HW2 HW3 HW4" at bounding box center [431, 233] width 274 height 24
select select "caf7242d-53e1-4cc3-9917-c6c96c10449a"
click at [294, 221] on select "Select Upload HW1 HW2 HW3 HW4" at bounding box center [431, 233] width 274 height 24
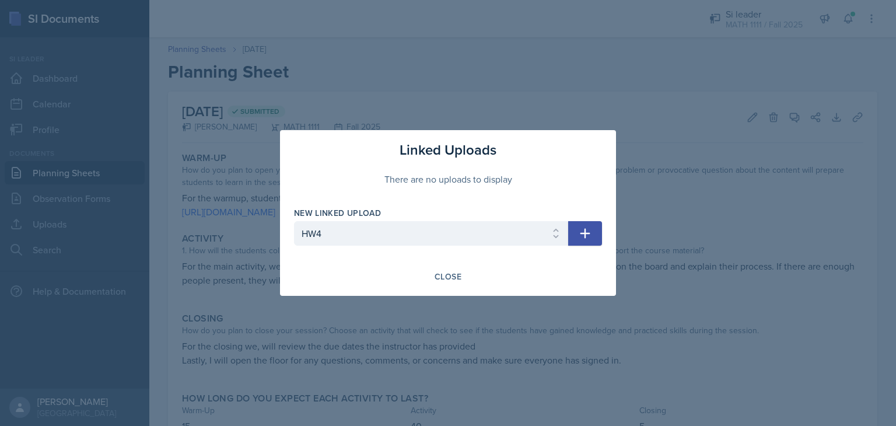
click at [590, 229] on icon "button" at bounding box center [585, 233] width 14 height 14
select select
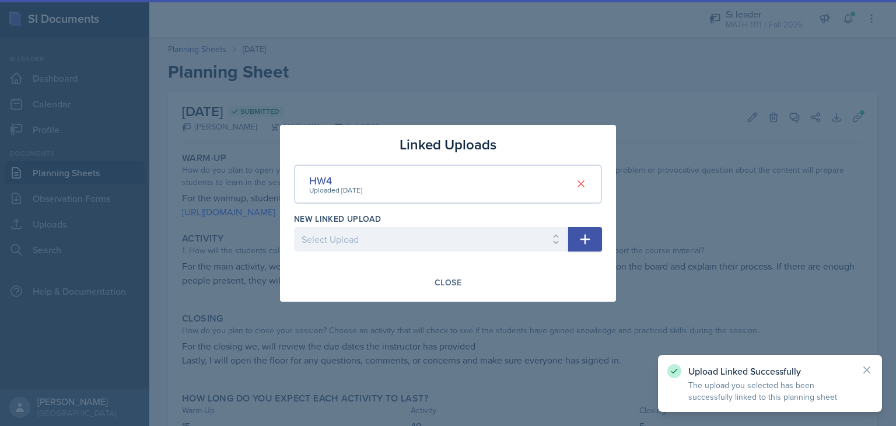
click at [579, 93] on div at bounding box center [448, 213] width 896 height 426
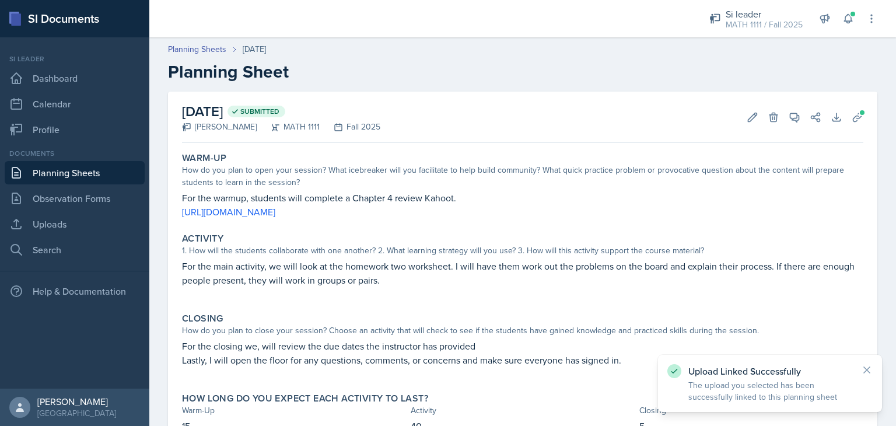
click at [46, 171] on link "Planning Sheets" at bounding box center [75, 172] width 140 height 23
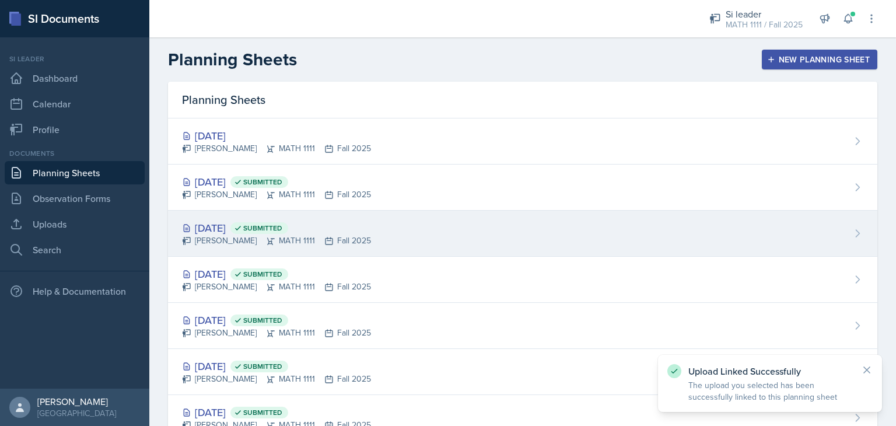
click at [364, 243] on div "[PERSON_NAME] MATH 1111 Fall 2025" at bounding box center [276, 240] width 189 height 12
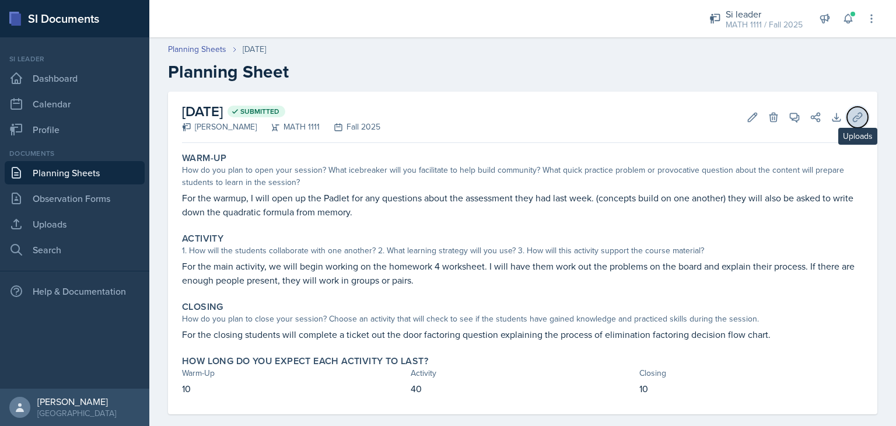
click at [851, 121] on icon at bounding box center [857, 117] width 12 height 12
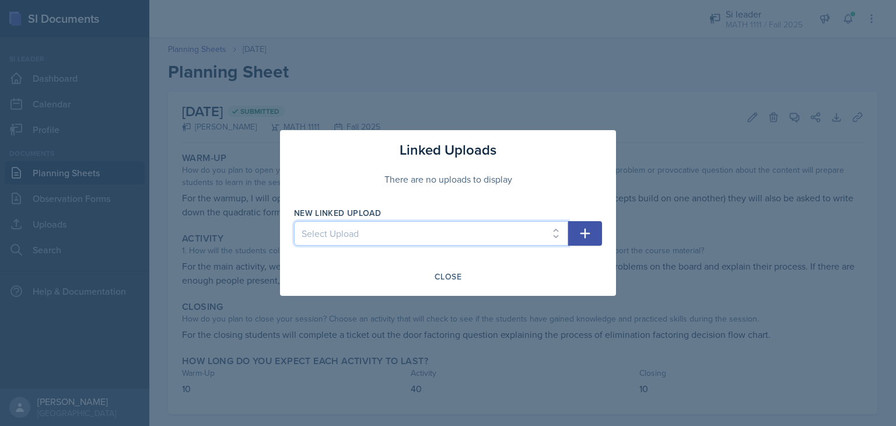
click at [534, 230] on select "Select Upload HW1 HW2 HW3 HW4" at bounding box center [431, 233] width 274 height 24
select select "caf7242d-53e1-4cc3-9917-c6c96c10449a"
click at [294, 221] on select "Select Upload HW1 HW2 HW3 HW4" at bounding box center [431, 233] width 274 height 24
click at [595, 236] on button "button" at bounding box center [585, 233] width 34 height 24
select select
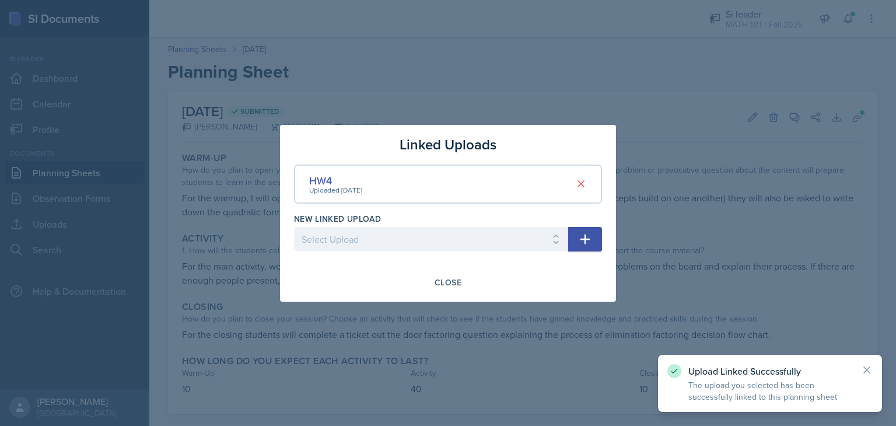
click at [170, 154] on div at bounding box center [448, 213] width 896 height 426
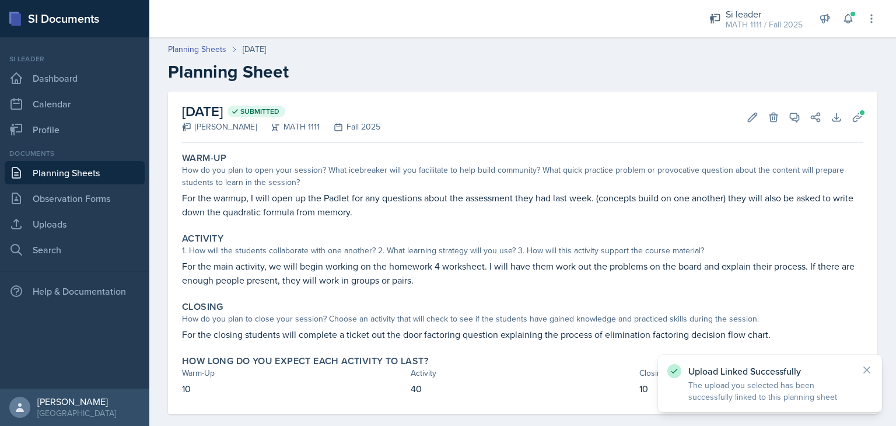
click at [67, 170] on link "Planning Sheets" at bounding box center [75, 172] width 140 height 23
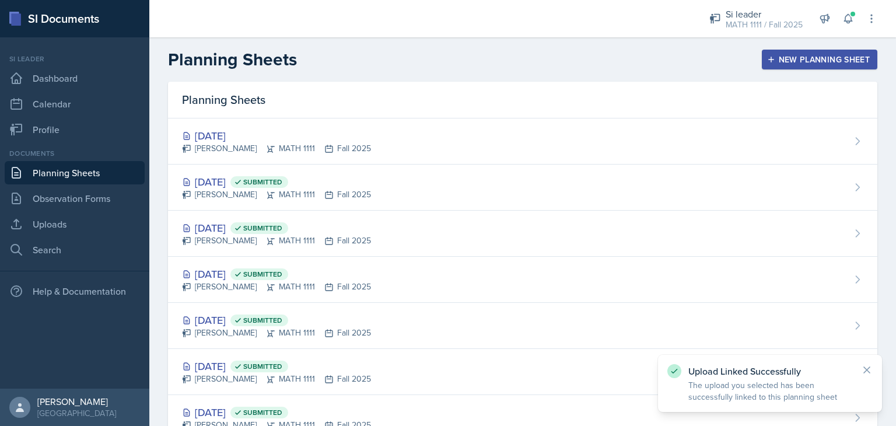
click at [768, 59] on icon "button" at bounding box center [771, 60] width 6 height 6
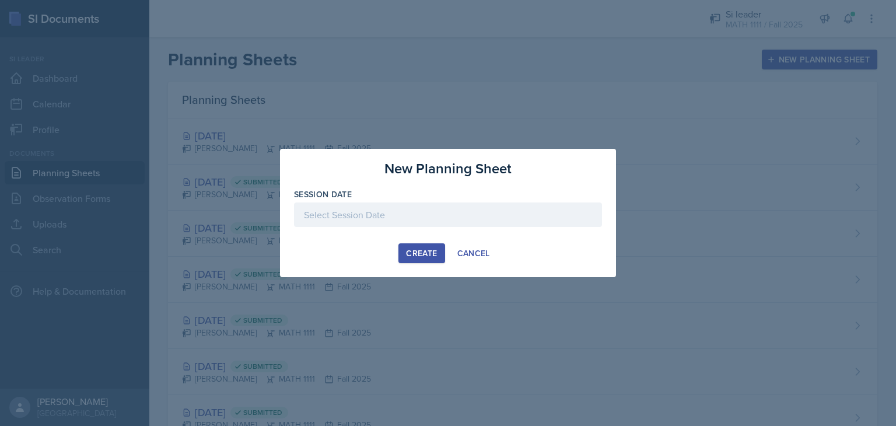
click at [426, 215] on div at bounding box center [448, 214] width 308 height 24
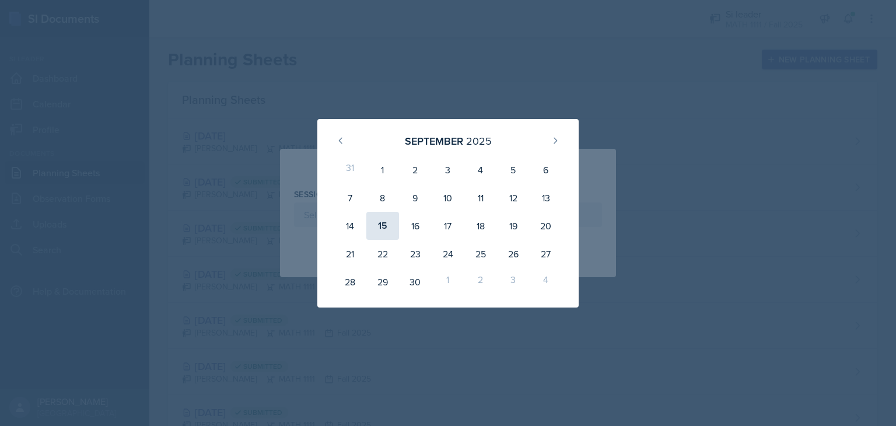
click at [383, 220] on div "15" at bounding box center [382, 226] width 33 height 28
type input "[DATE]"
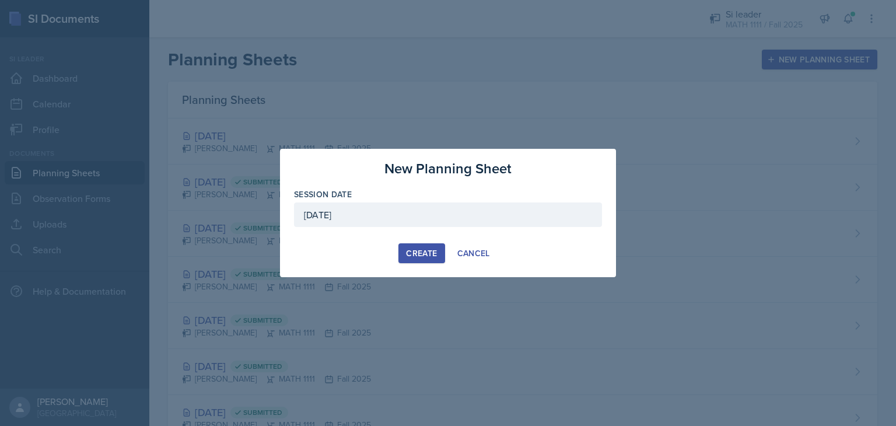
click at [427, 251] on div "Create" at bounding box center [421, 252] width 31 height 9
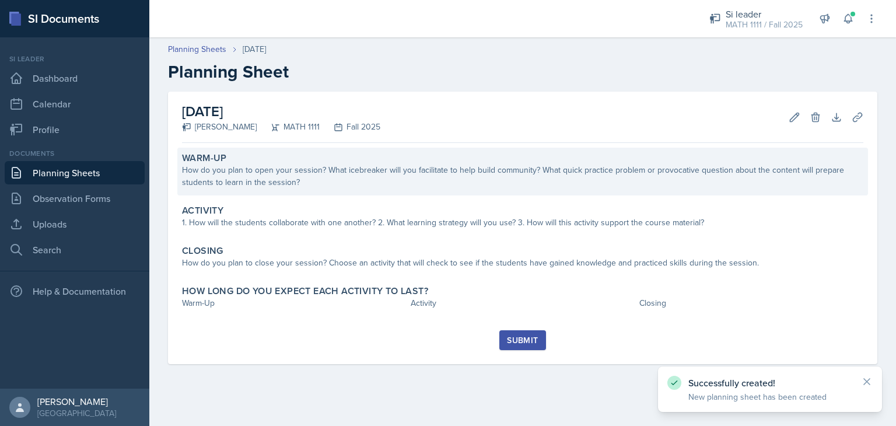
click at [266, 169] on div "How do you plan to open your session? What icebreaker will you facilitate to he…" at bounding box center [522, 176] width 681 height 24
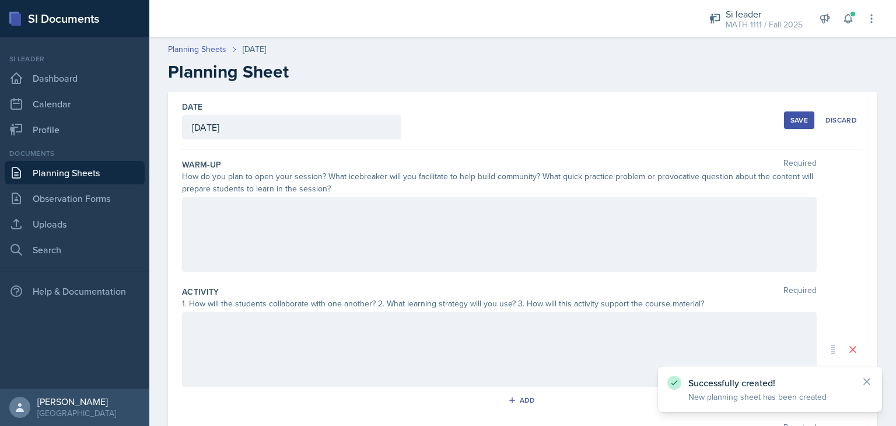
click at [209, 212] on div at bounding box center [499, 234] width 635 height 75
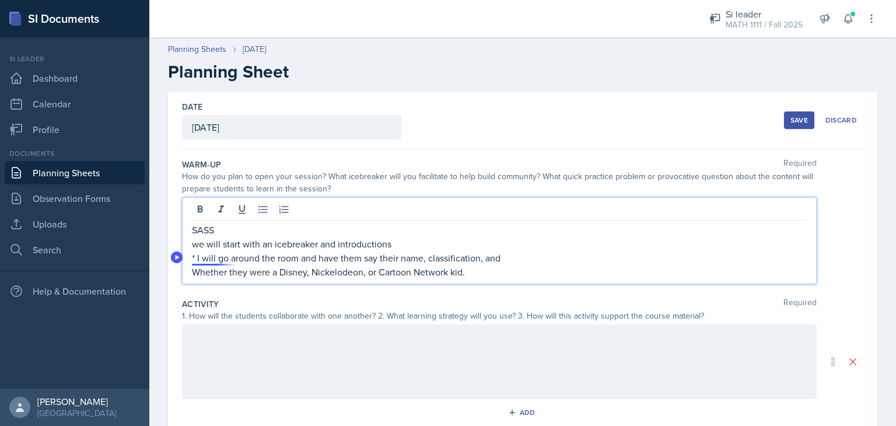
click at [219, 255] on p "* I will go around the room and have them say their name, classification, and" at bounding box center [499, 258] width 615 height 14
click at [524, 274] on p "Whether they were a Disney, Nickelodeon, or Cartoon Network kid." at bounding box center [499, 272] width 615 height 14
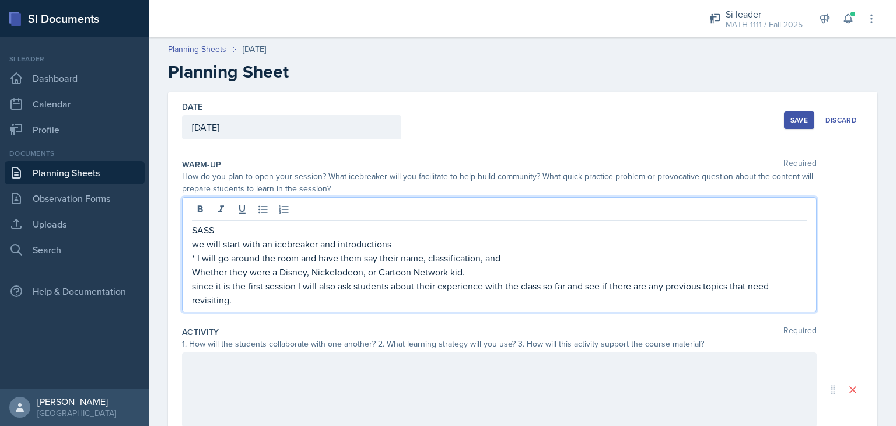
click at [275, 307] on div "SASS we will start with an icebreaker and introductions * I will go around the …" at bounding box center [499, 254] width 635 height 115
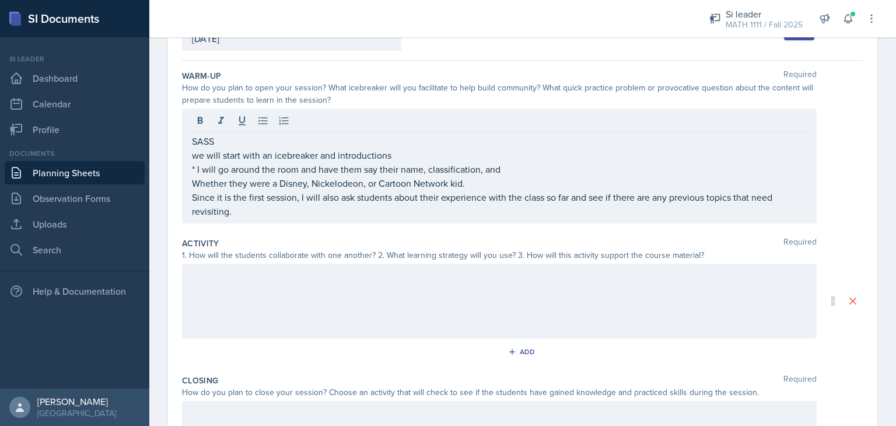
click at [245, 306] on div at bounding box center [499, 301] width 635 height 75
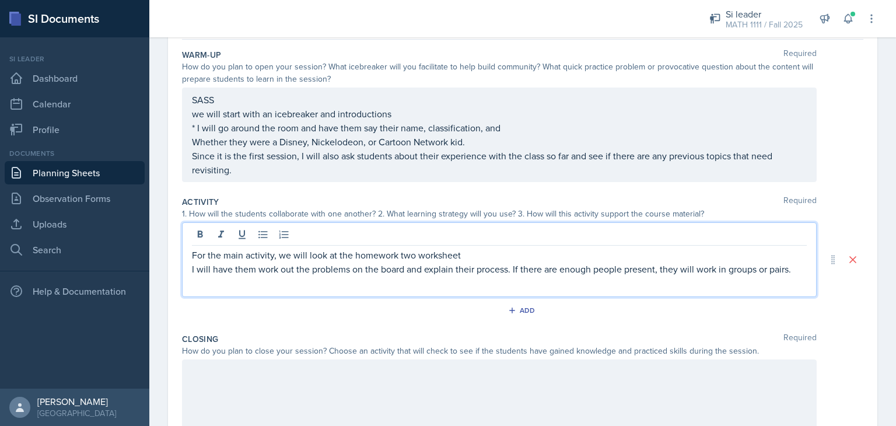
click at [414, 257] on p "For the main activity, we will look at the homework two worksheet" at bounding box center [499, 255] width 615 height 14
click at [224, 276] on p "I will have them work out the problems on the board and explain their process. …" at bounding box center [499, 269] width 615 height 14
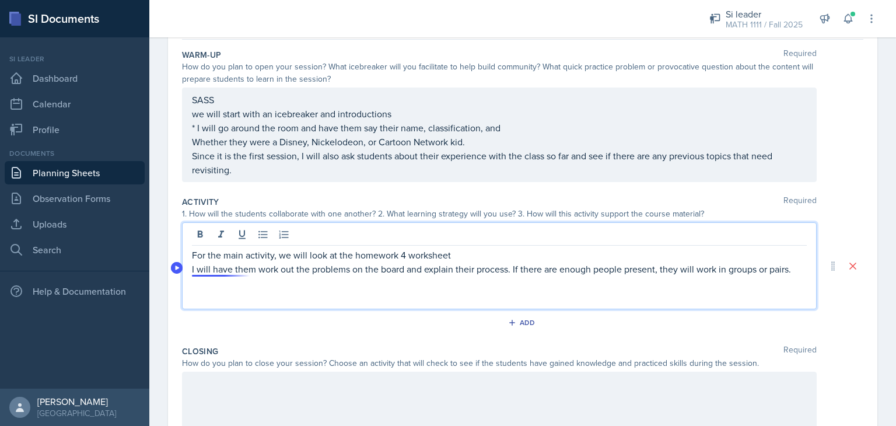
click at [208, 267] on p "I will have them work out the problems on the board and explain their process. …" at bounding box center [499, 269] width 615 height 14
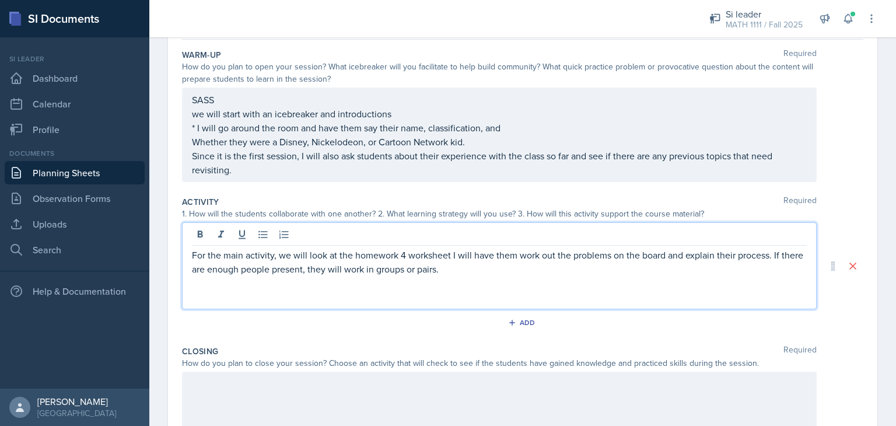
click at [499, 276] on p at bounding box center [499, 283] width 615 height 14
click at [284, 282] on p "This is also where" at bounding box center [499, 283] width 615 height 14
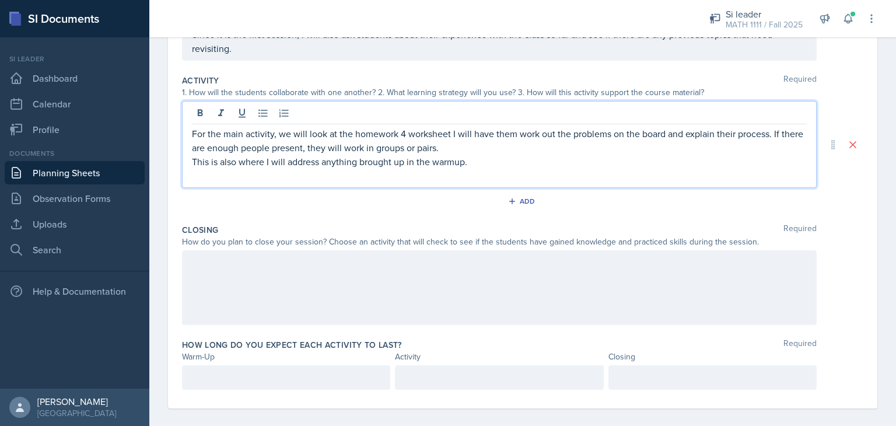
click at [264, 317] on div at bounding box center [499, 287] width 635 height 75
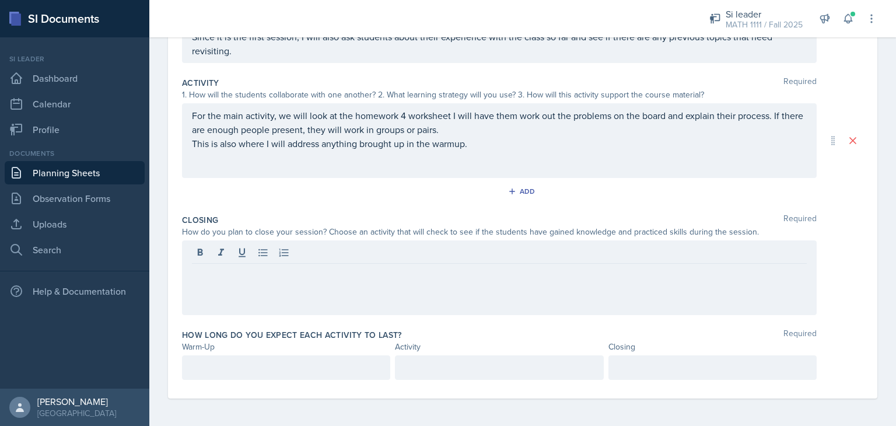
click at [237, 357] on div at bounding box center [286, 367] width 208 height 24
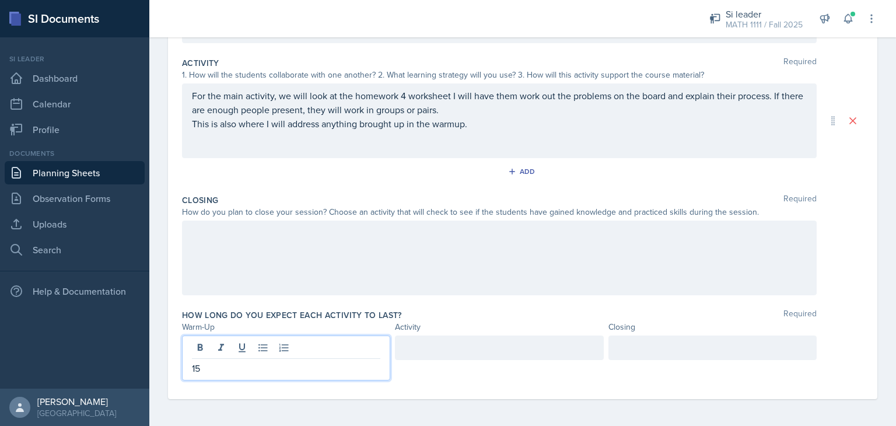
click at [412, 345] on div at bounding box center [499, 347] width 208 height 24
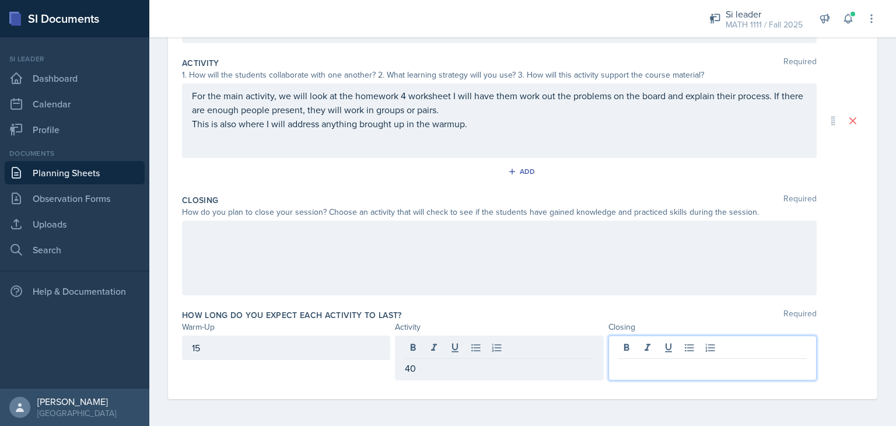
click at [616, 350] on div at bounding box center [712, 357] width 208 height 45
click at [306, 255] on div at bounding box center [499, 257] width 635 height 75
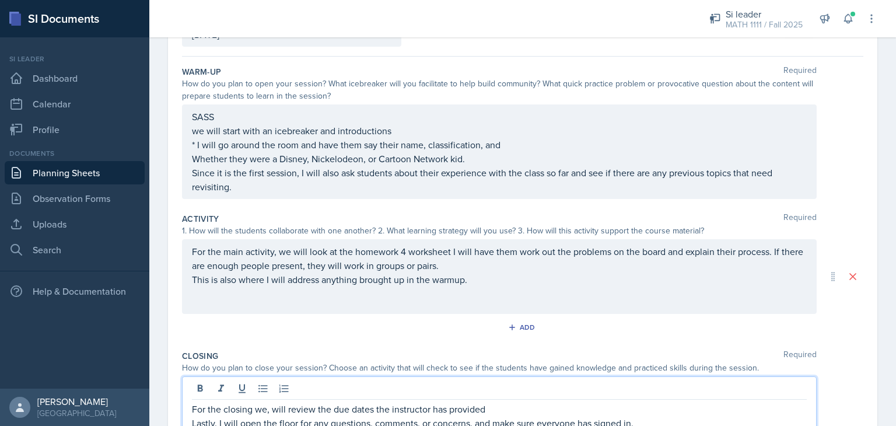
scroll to position [0, 0]
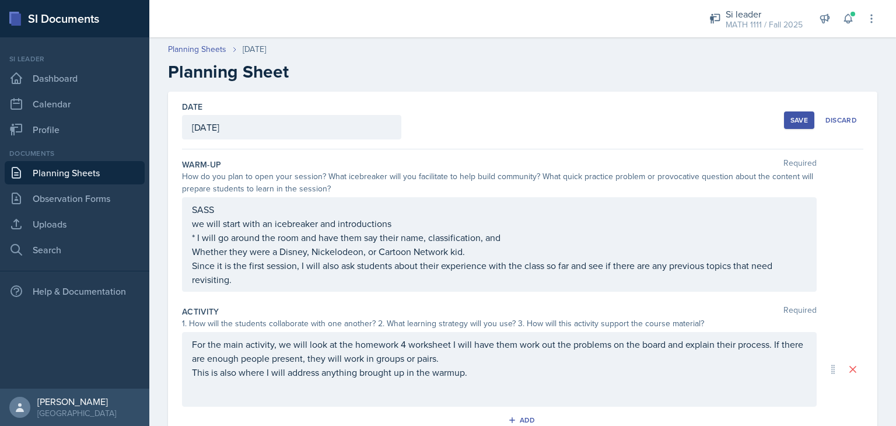
click at [790, 117] on div "Save" at bounding box center [798, 119] width 17 height 9
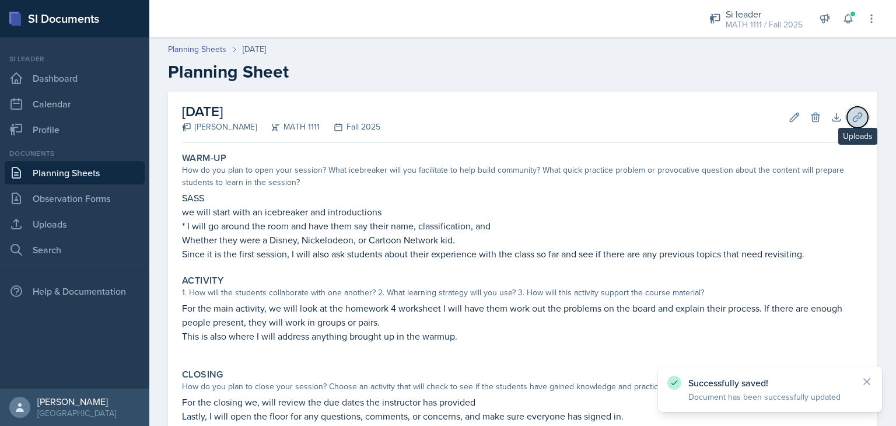
click at [853, 117] on icon at bounding box center [857, 117] width 9 height 9
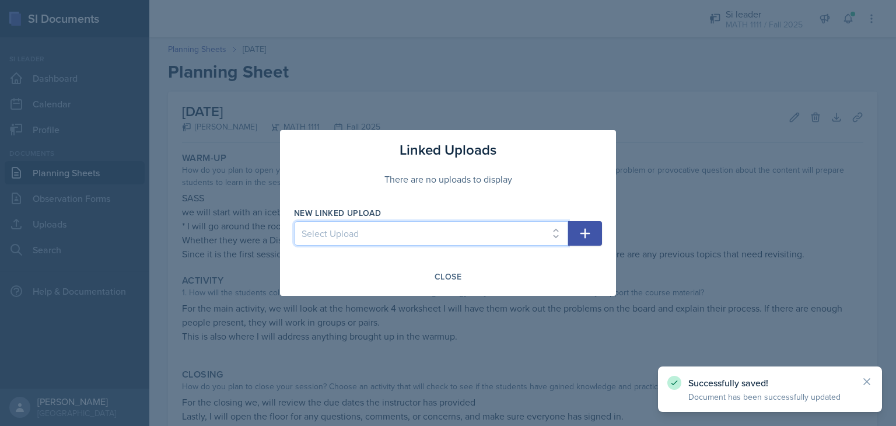
click at [561, 233] on select "Select Upload HW1 HW2 HW3 HW4" at bounding box center [431, 233] width 274 height 24
select select "caf7242d-53e1-4cc3-9917-c6c96c10449a"
click at [294, 221] on select "Select Upload HW1 HW2 HW3 HW4" at bounding box center [431, 233] width 274 height 24
click at [580, 222] on button "button" at bounding box center [585, 233] width 34 height 24
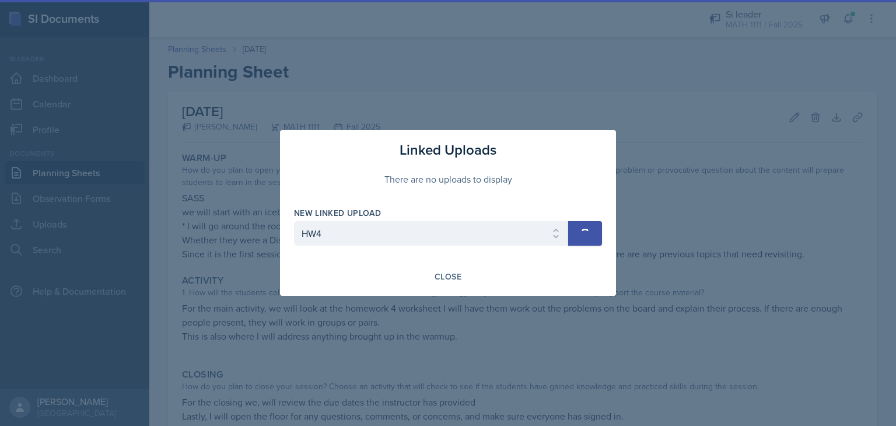
select select
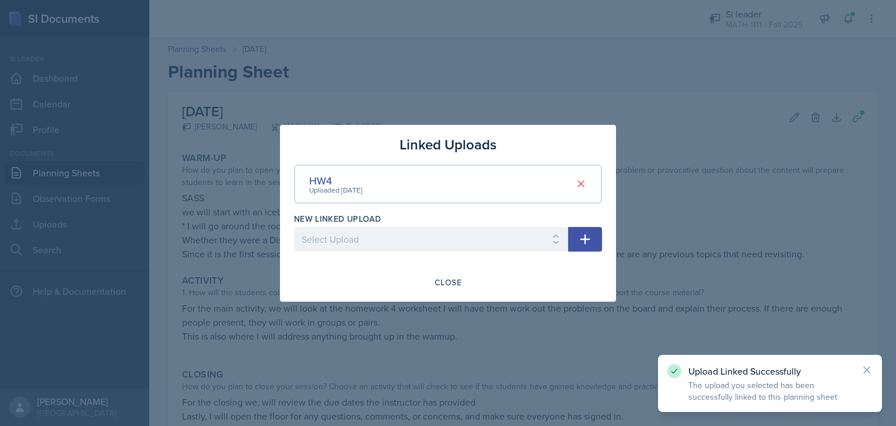
click at [558, 76] on div at bounding box center [448, 213] width 896 height 426
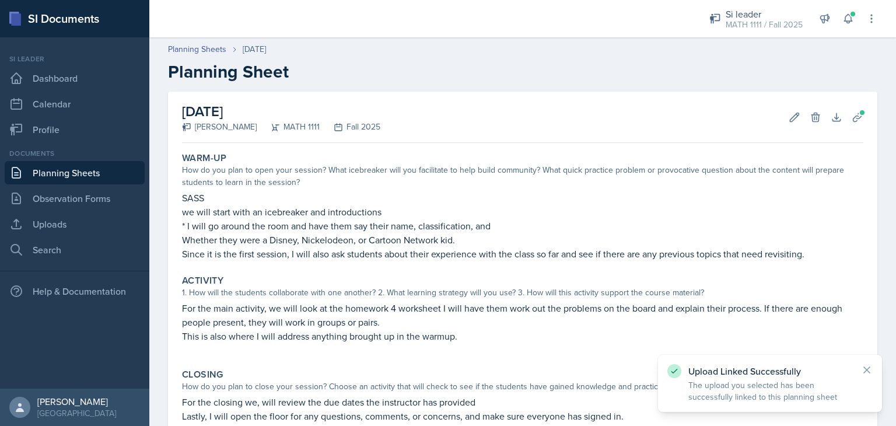
scroll to position [143, 0]
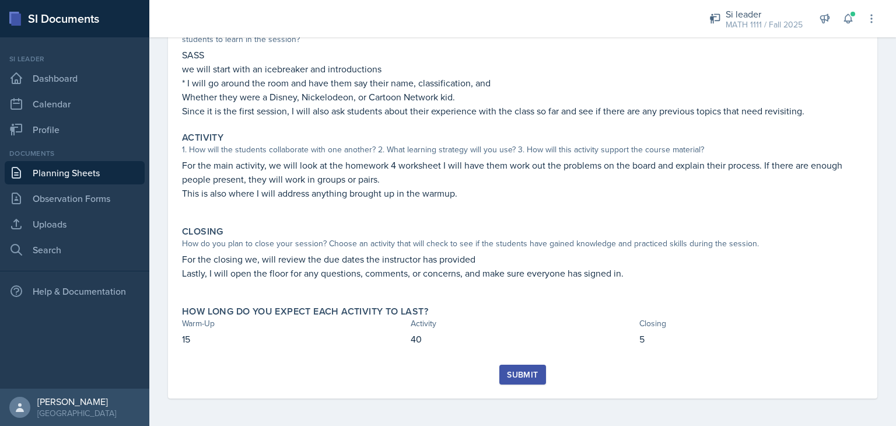
click at [523, 373] on div "Submit" at bounding box center [522, 374] width 31 height 9
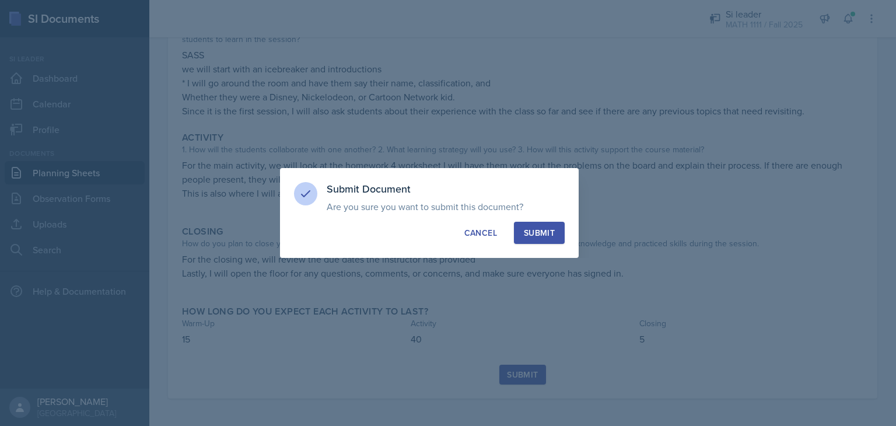
click at [548, 231] on div "Submit" at bounding box center [539, 233] width 31 height 12
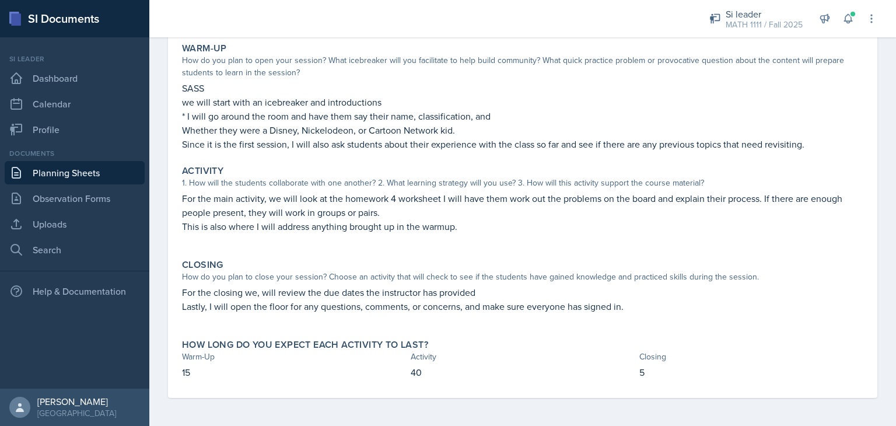
scroll to position [0, 0]
